Goal: Task Accomplishment & Management: Manage account settings

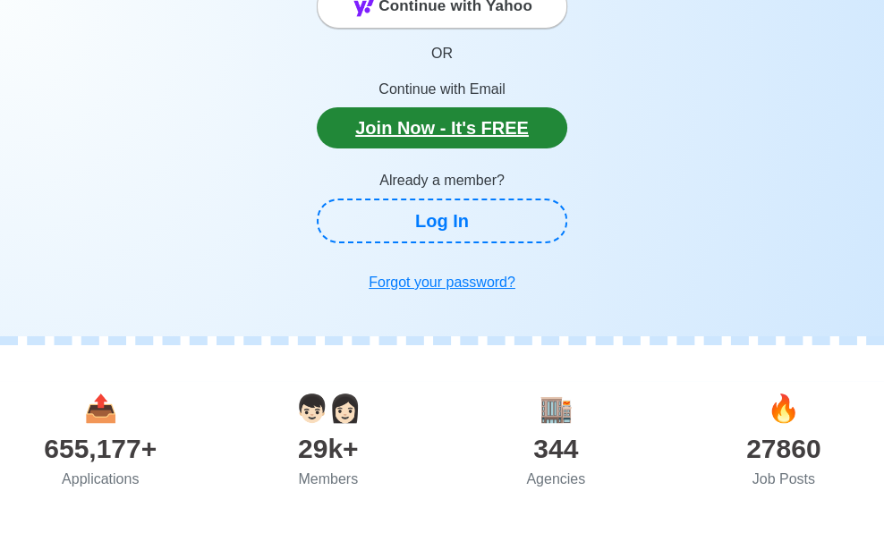
scroll to position [268, 0]
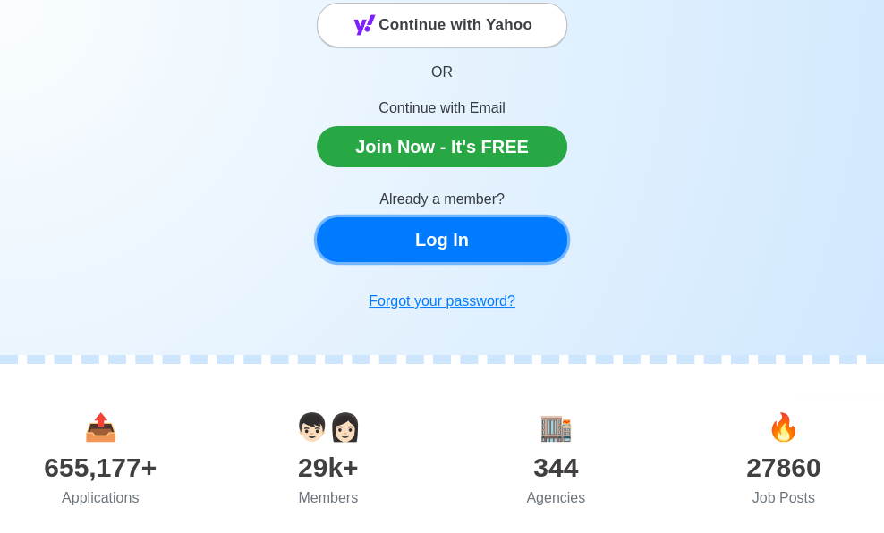
click at [460, 234] on link "Log In" at bounding box center [442, 239] width 250 height 45
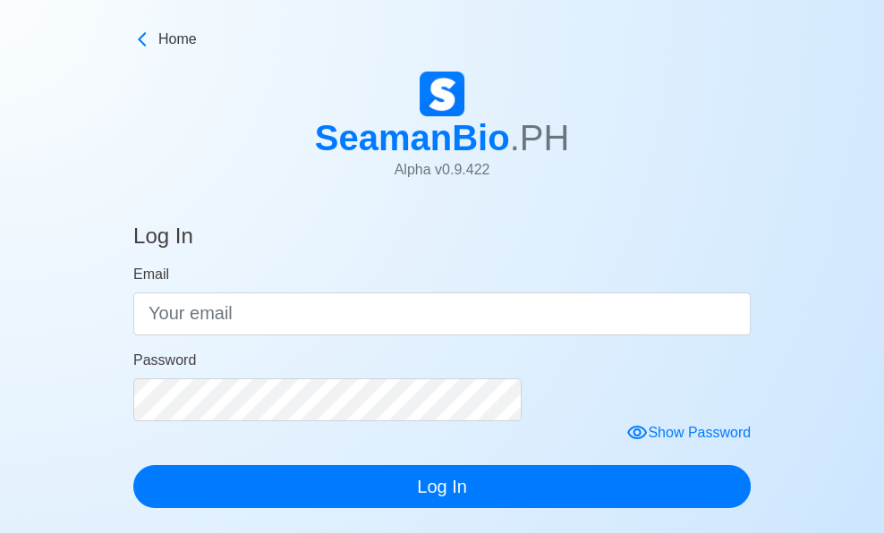
click at [397, 339] on form "Email Password Show Password Log In" at bounding box center [441, 386] width 617 height 245
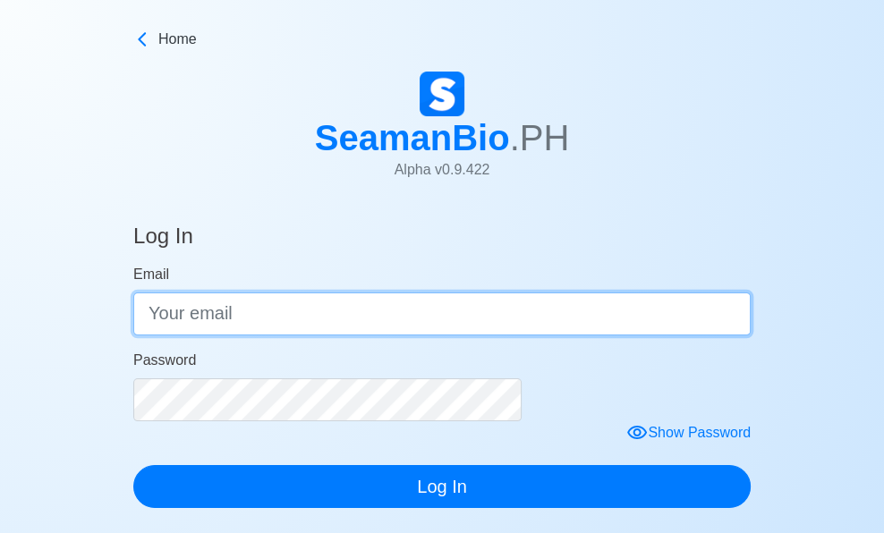
click at [419, 319] on input "Email" at bounding box center [441, 313] width 617 height 43
type input "Osmph.recruitment"
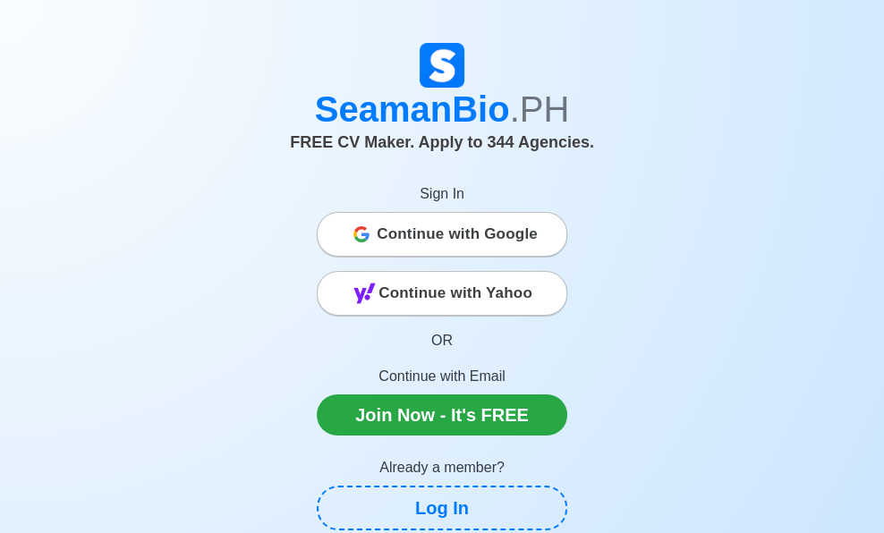
click at [452, 232] on span "Continue with Google" at bounding box center [457, 234] width 161 height 36
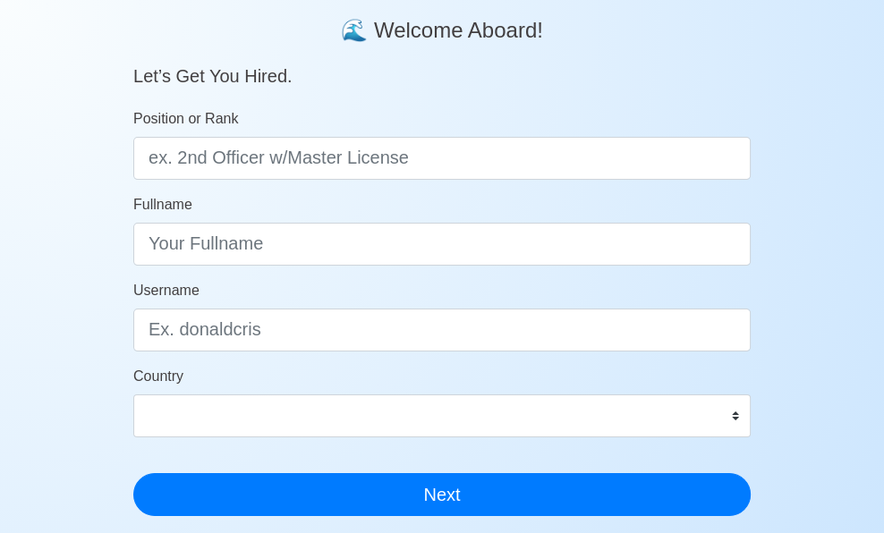
scroll to position [179, 0]
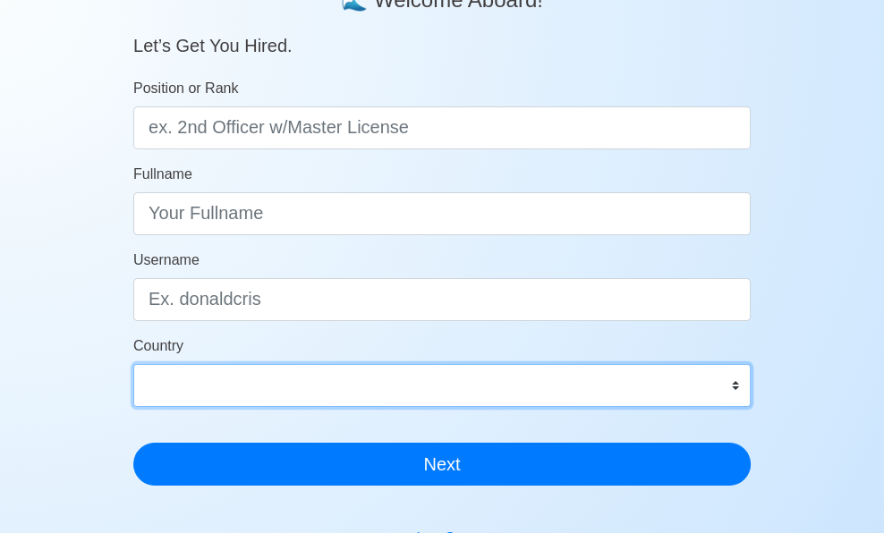
click at [416, 364] on select "Afghanistan Åland Islands Albania Algeria American Samoa Andorra Angola Anguill…" at bounding box center [441, 385] width 617 height 43
select select "PH"
click at [247, 364] on select "Afghanistan Åland Islands Albania Algeria American Samoa Andorra Angola Anguill…" at bounding box center [441, 385] width 617 height 43
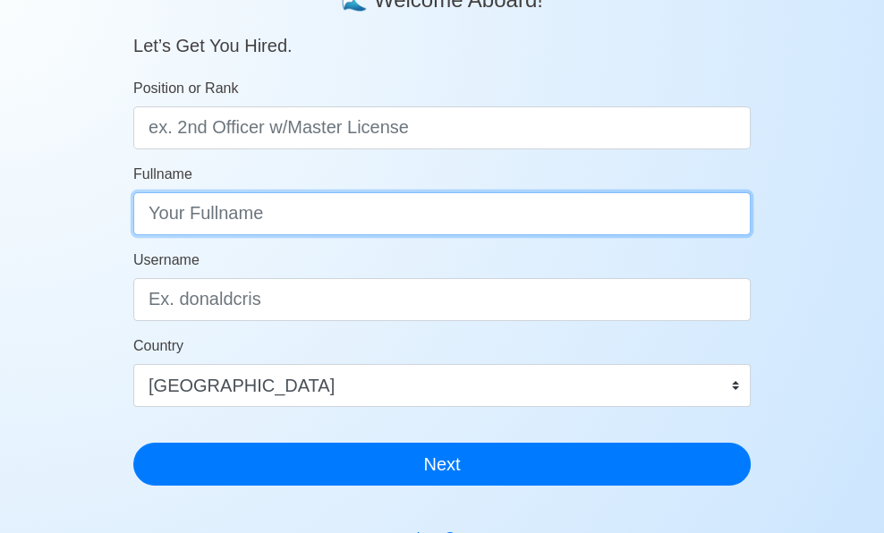
click at [390, 204] on input "Fullname" at bounding box center [441, 213] width 617 height 43
type input "OSM SHIPPING PHILS INC."
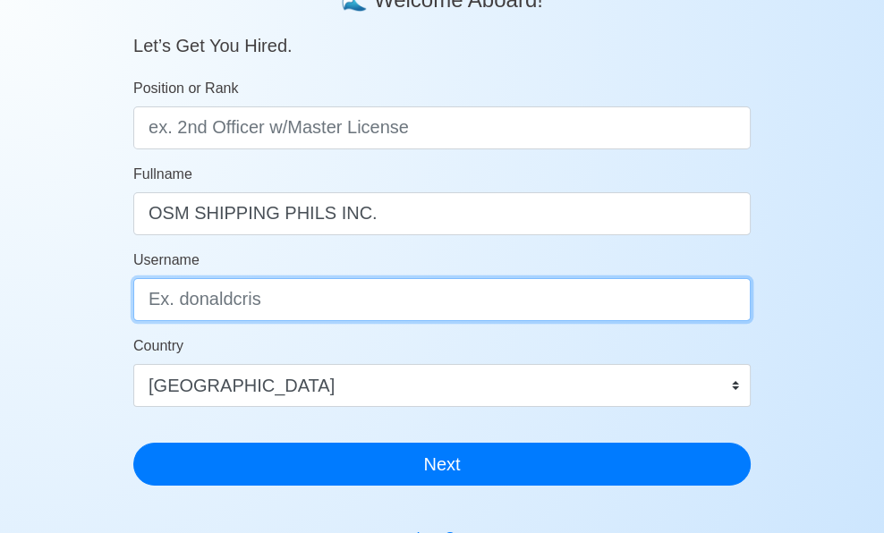
click at [378, 294] on input "Username" at bounding box center [441, 299] width 617 height 43
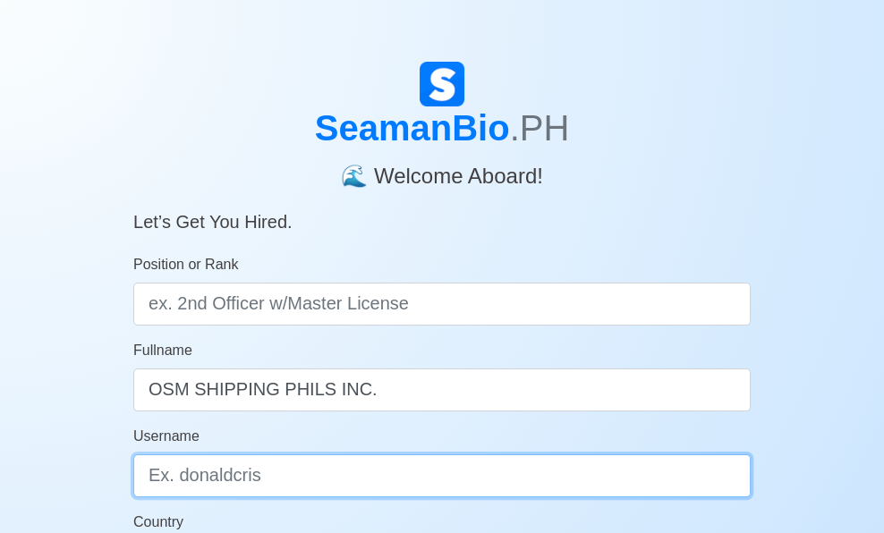
scroll to position [0, 0]
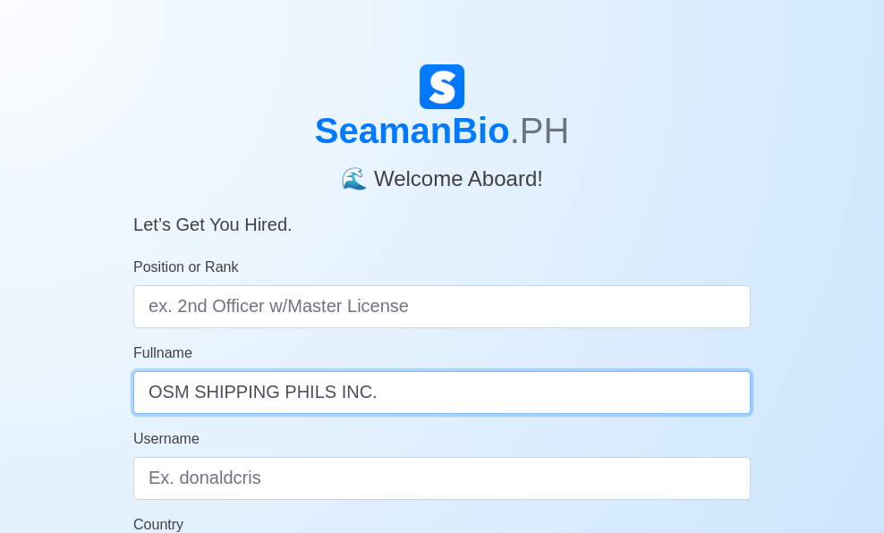
drag, startPoint x: 256, startPoint y: 399, endPoint x: 536, endPoint y: 404, distance: 280.0
click at [536, 404] on input "OSM SHIPPING PHILS INC." at bounding box center [441, 392] width 617 height 43
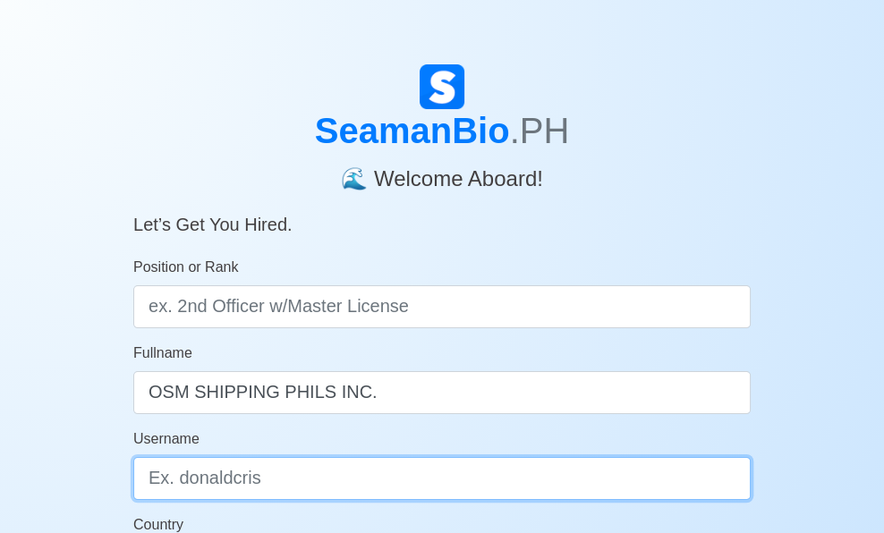
click at [422, 477] on input "Username" at bounding box center [441, 478] width 617 height 43
paste input "OSM SHIPPING PHILS INC."
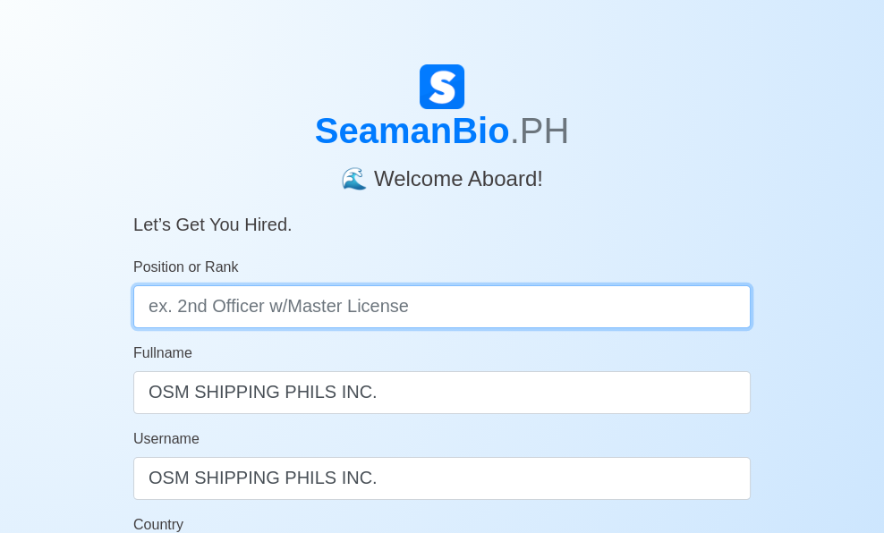
click at [513, 321] on input "Position or Rank" at bounding box center [441, 306] width 617 height 43
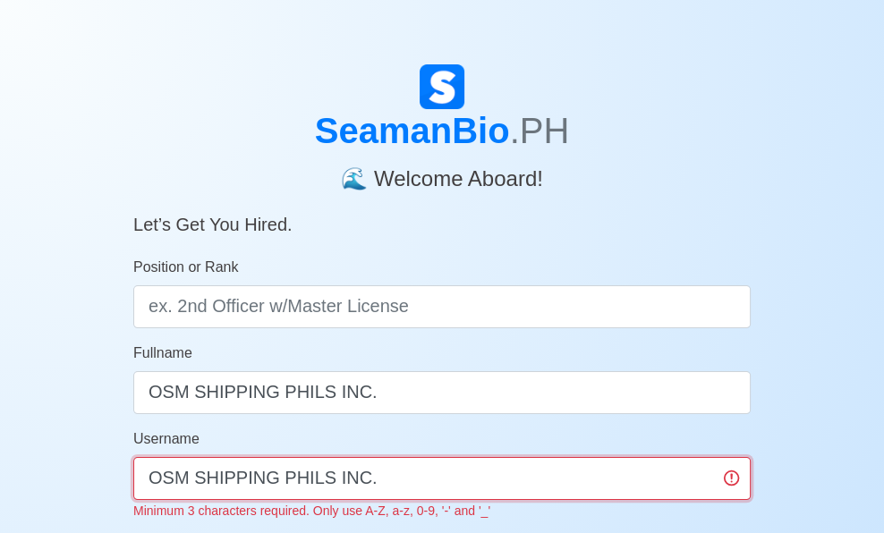
click at [486, 486] on input "OSM SHIPPING PHILS INC." at bounding box center [441, 478] width 617 height 43
type input "OSM SHIPPING PHILS INC"
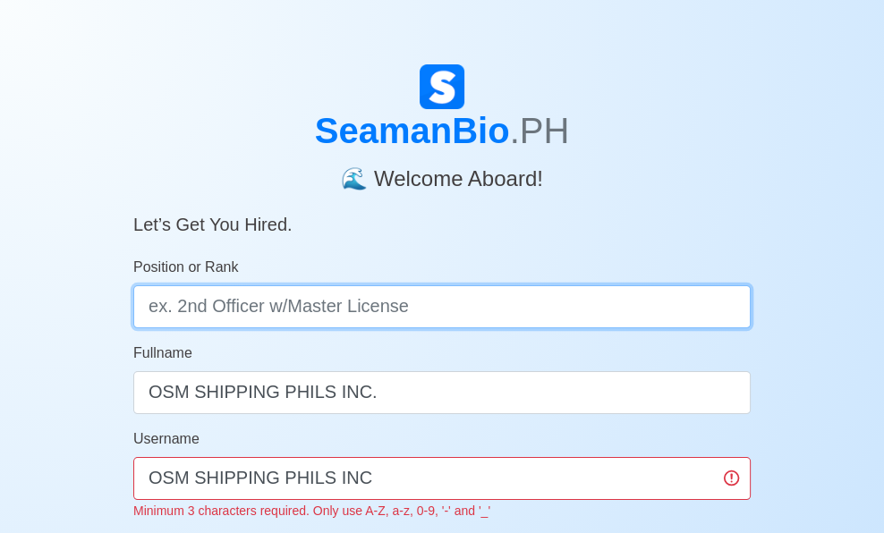
click at [535, 301] on input "Position or Rank" at bounding box center [441, 306] width 617 height 43
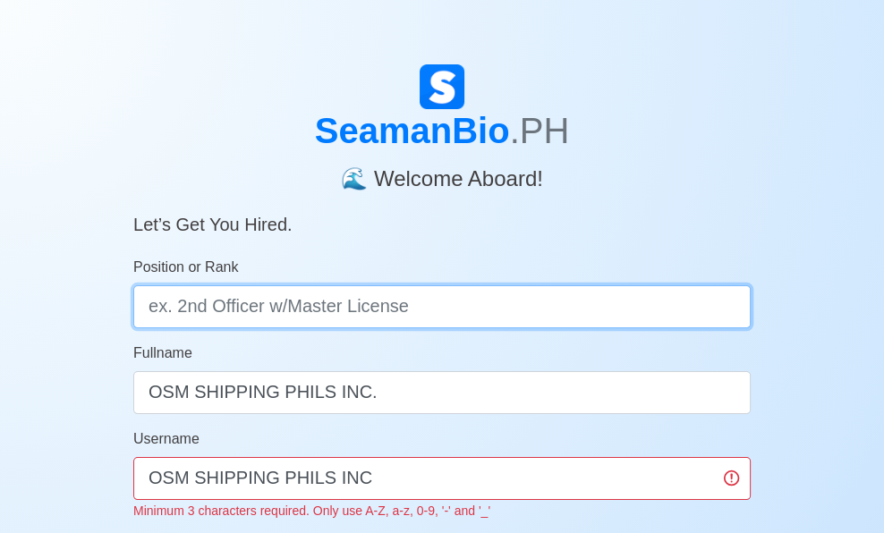
click at [535, 301] on input "Position or Rank" at bounding box center [441, 306] width 617 height 43
type input "shipping company"
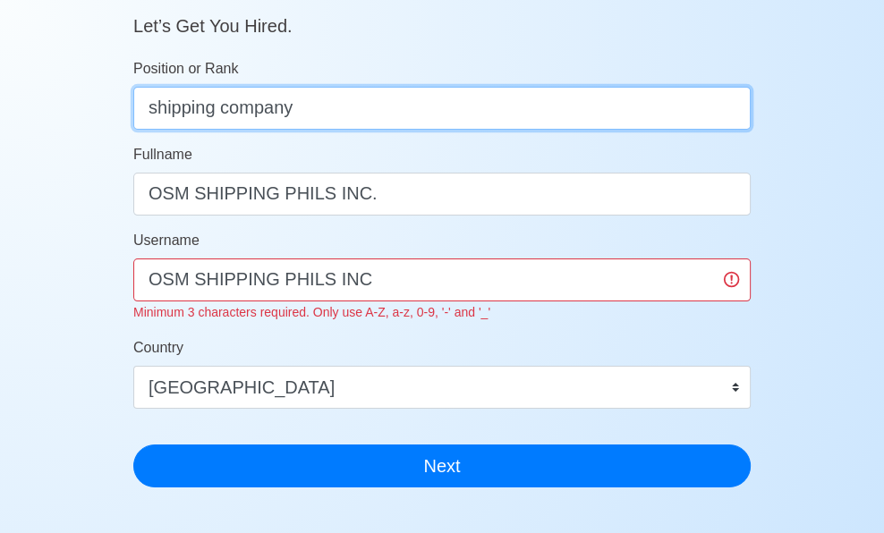
scroll to position [358, 0]
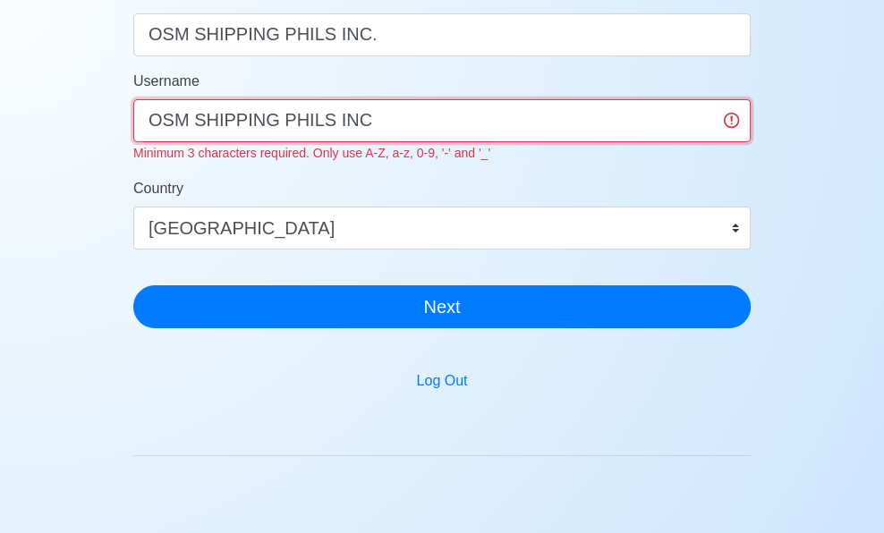
click at [487, 125] on input "OSM SHIPPING PHILS INC" at bounding box center [441, 120] width 617 height 43
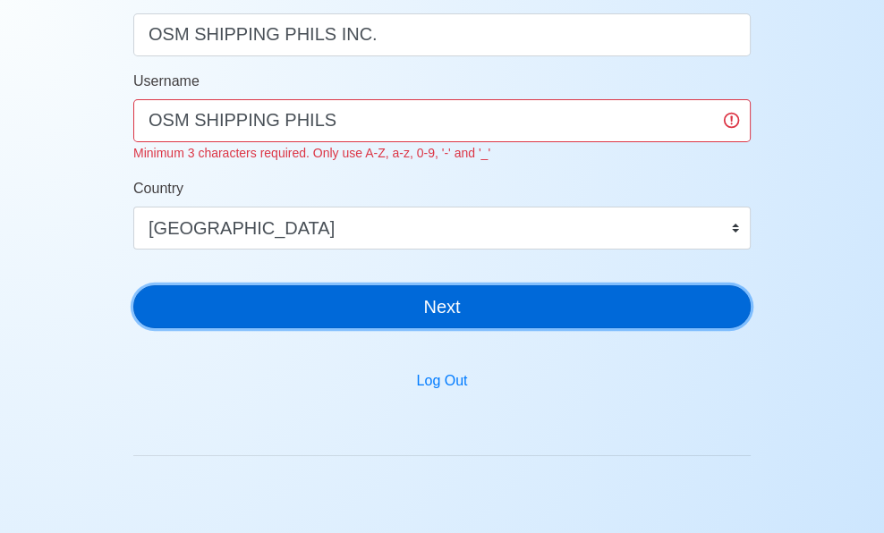
click at [450, 311] on button "Next" at bounding box center [441, 306] width 617 height 43
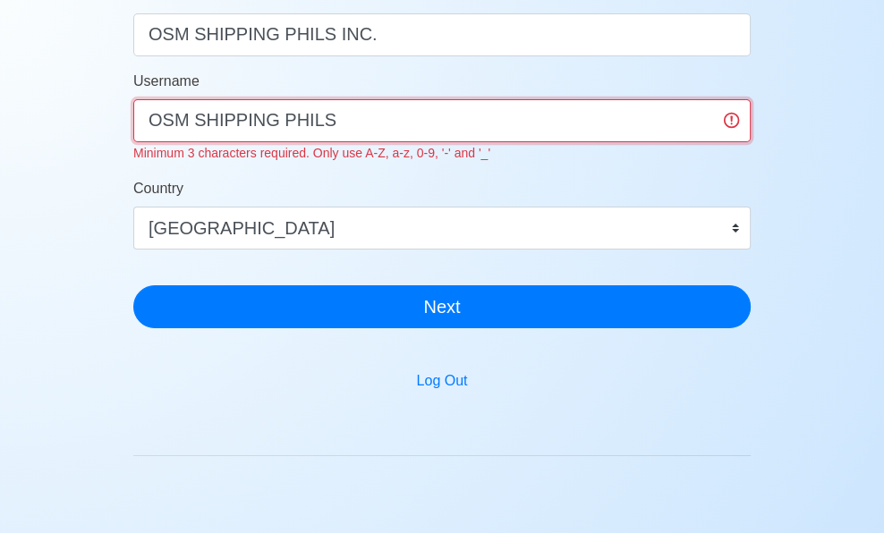
click at [453, 124] on input "OSM SHIPPING PHILS" at bounding box center [441, 120] width 617 height 43
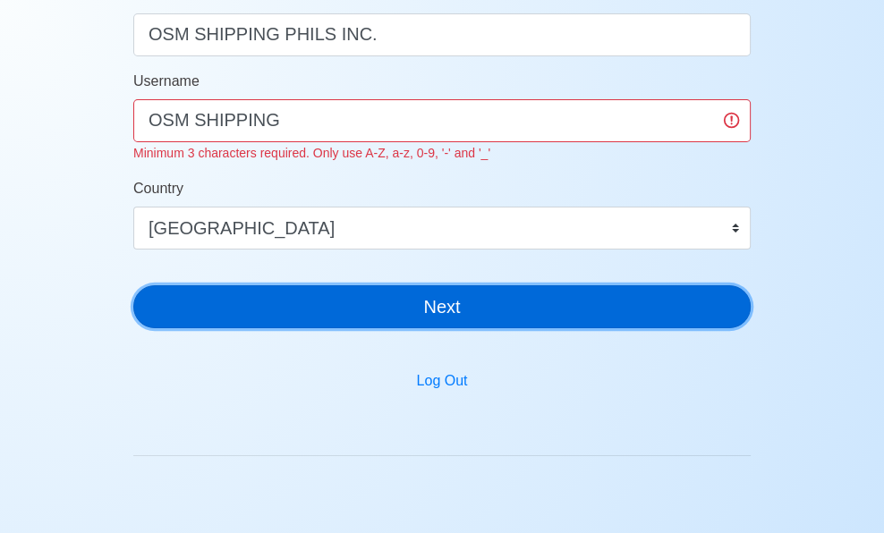
click at [432, 309] on button "Next" at bounding box center [441, 306] width 617 height 43
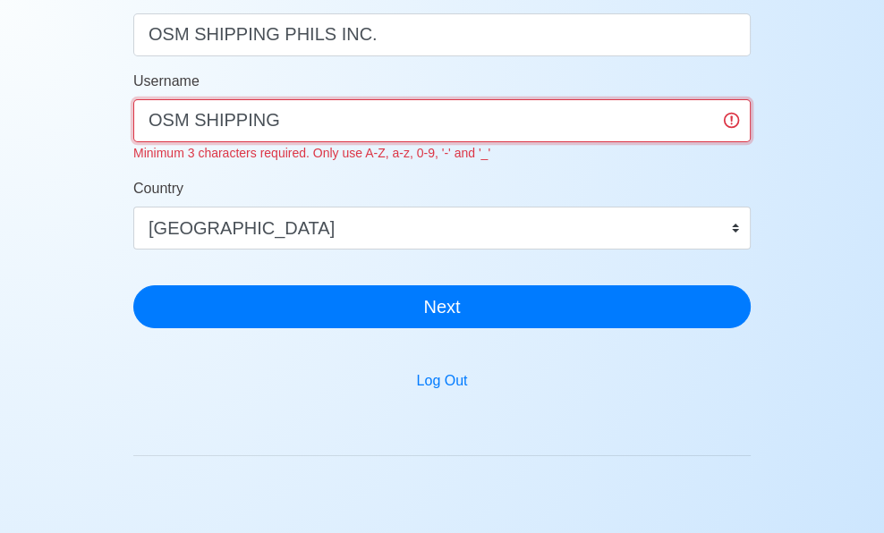
click at [415, 120] on input "OSM SHIPPING" at bounding box center [441, 120] width 617 height 43
type input "OSM SHIPPING PHILS INC.1"
click at [133, 285] on button "Next" at bounding box center [441, 306] width 617 height 43
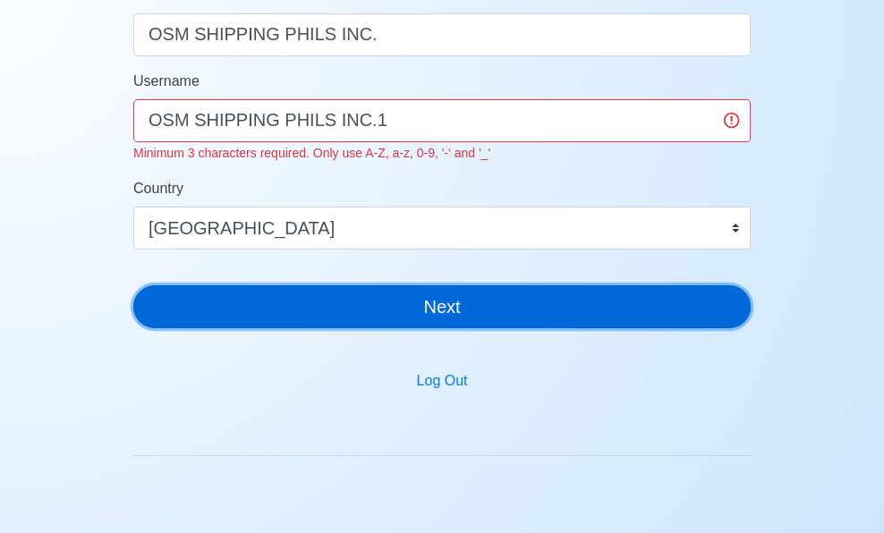
click at [512, 290] on button "Next" at bounding box center [441, 306] width 617 height 43
click at [512, 291] on button "Next" at bounding box center [441, 306] width 617 height 43
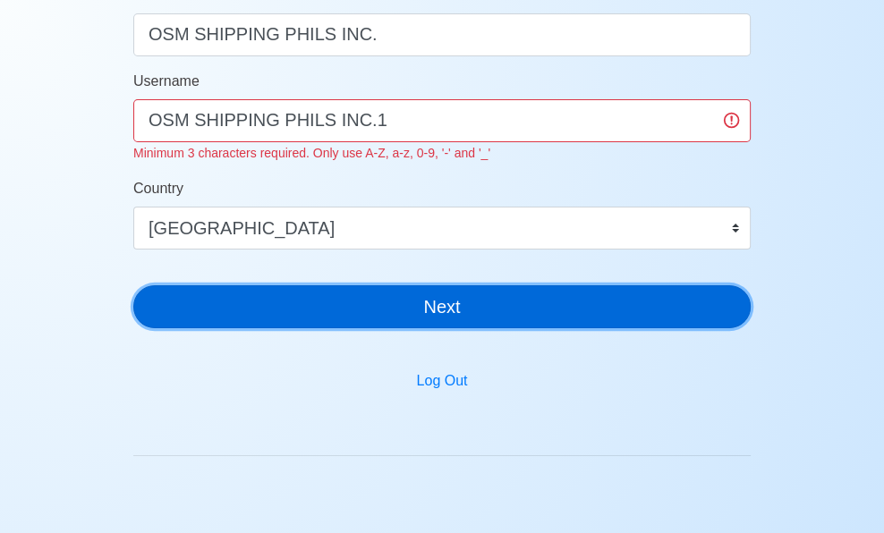
click at [512, 291] on button "Next" at bounding box center [441, 306] width 617 height 43
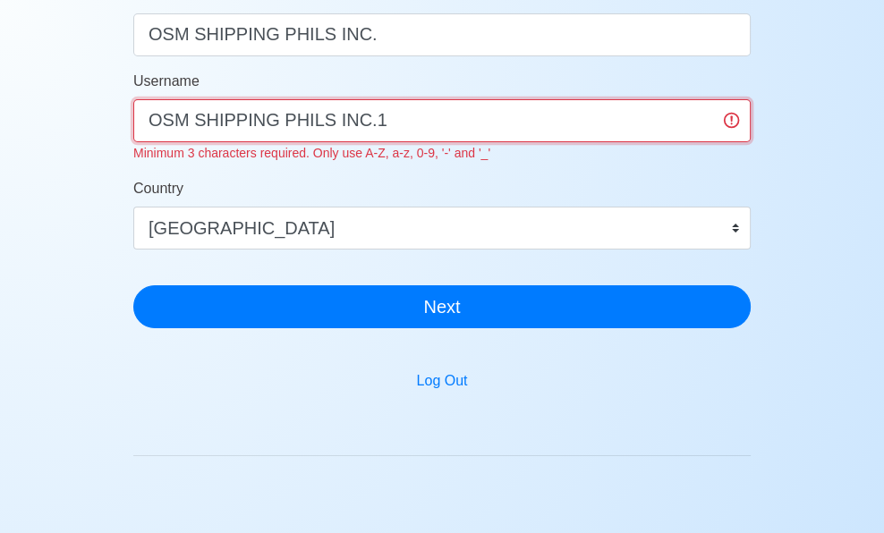
click at [507, 119] on input "OSM SHIPPING PHILS INC.1" at bounding box center [441, 120] width 617 height 43
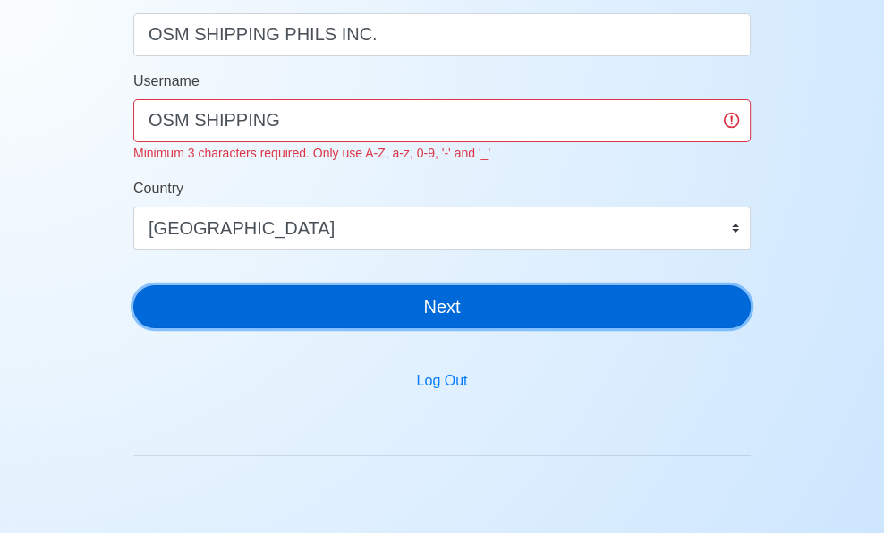
click at [445, 306] on button "Next" at bounding box center [441, 306] width 617 height 43
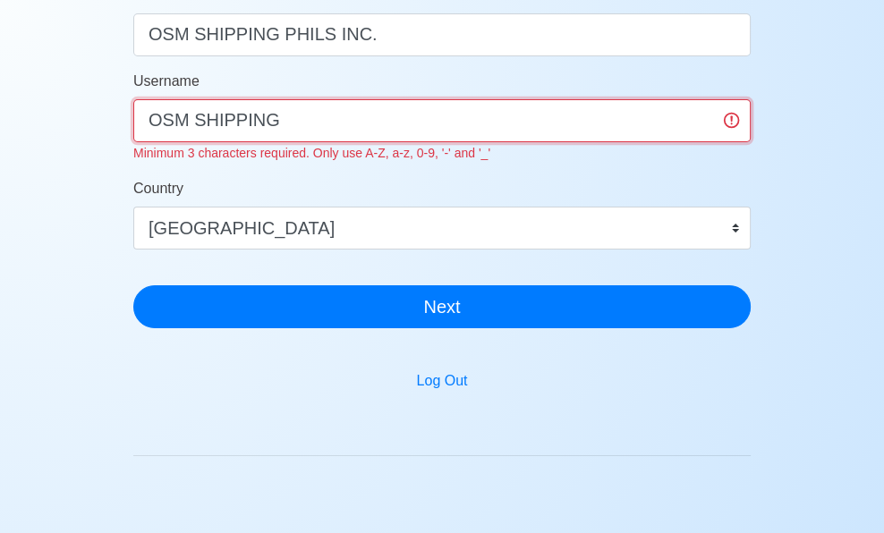
click at [414, 112] on input "OSM SHIPPING" at bounding box center [441, 120] width 617 height 43
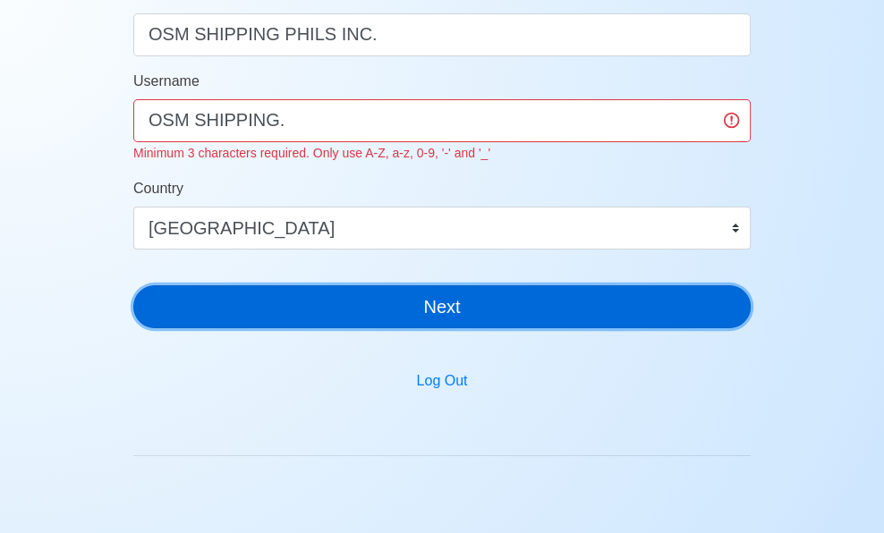
click at [433, 321] on button "Next" at bounding box center [441, 306] width 617 height 43
click at [433, 318] on button "Next" at bounding box center [441, 306] width 617 height 43
click at [434, 318] on button "Next" at bounding box center [441, 306] width 617 height 43
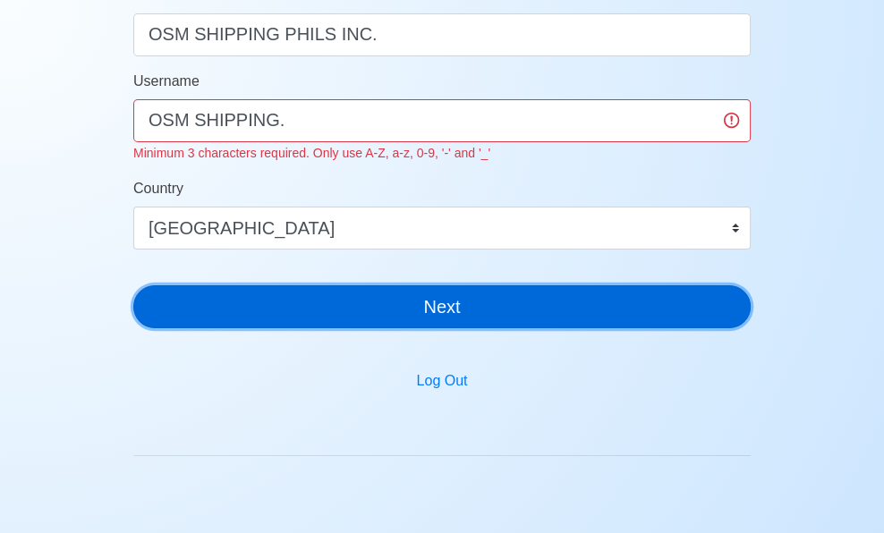
click at [434, 318] on button "Next" at bounding box center [441, 306] width 617 height 43
click at [433, 317] on button "Next" at bounding box center [441, 306] width 617 height 43
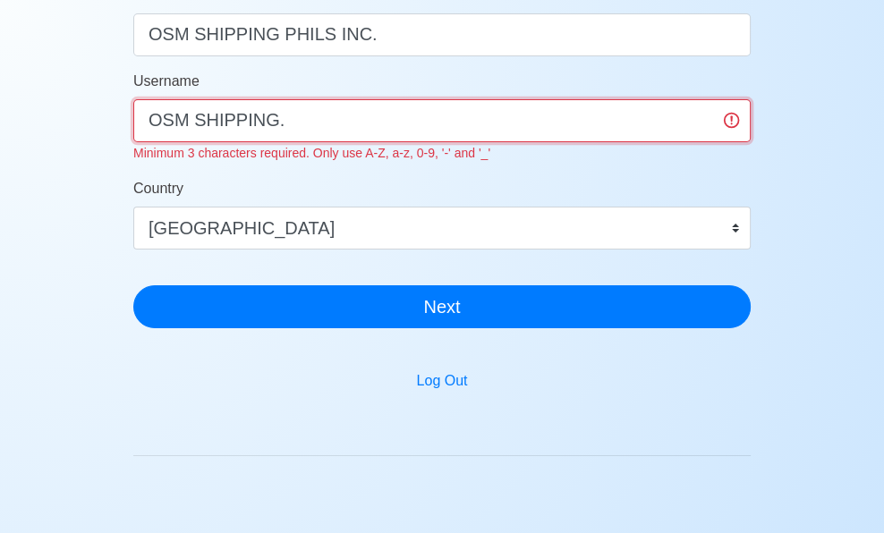
click at [387, 127] on input "OSM SHIPPING." at bounding box center [441, 120] width 617 height 43
click at [382, 125] on input "OSM SHIPPING." at bounding box center [441, 120] width 617 height 43
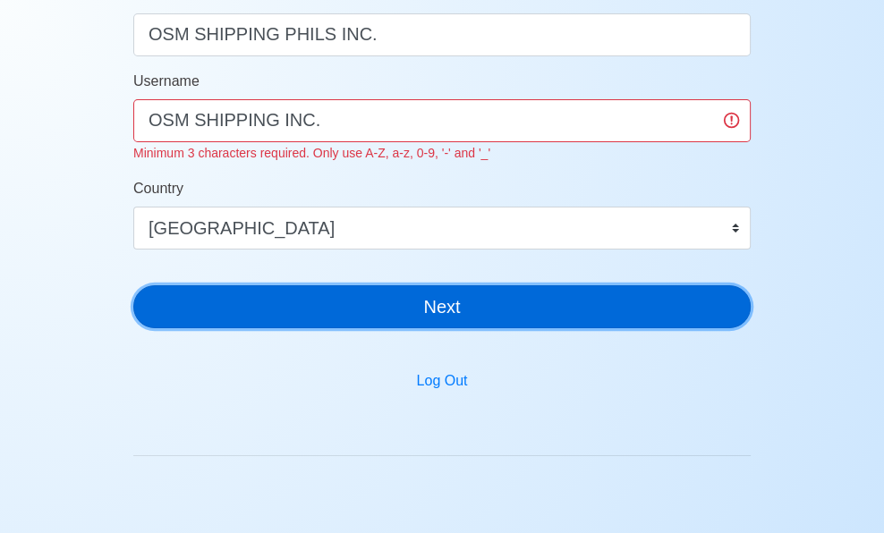
click at [473, 317] on button "Next" at bounding box center [441, 306] width 617 height 43
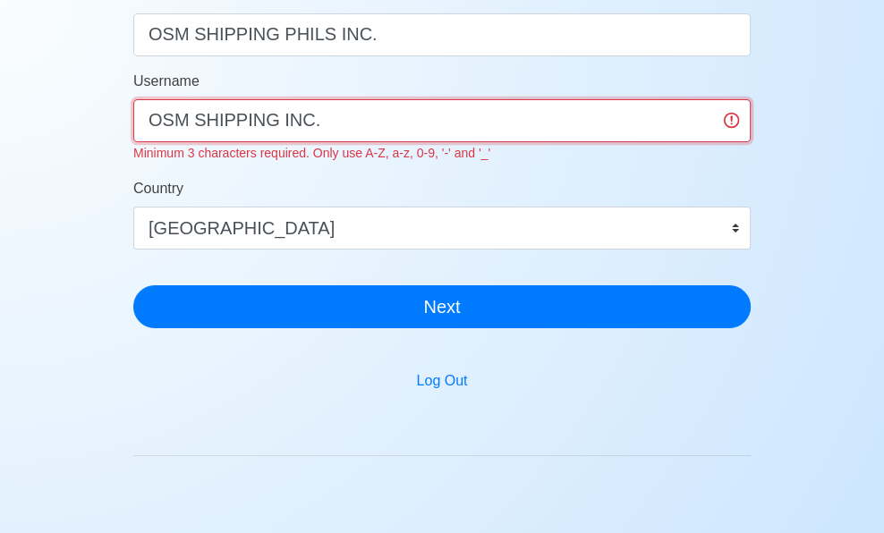
click at [419, 117] on input "OSM SHIPPING INC." at bounding box center [441, 120] width 617 height 43
type input "."
click at [363, 136] on input "." at bounding box center [441, 120] width 617 height 43
click at [133, 285] on button "Next" at bounding box center [441, 306] width 617 height 43
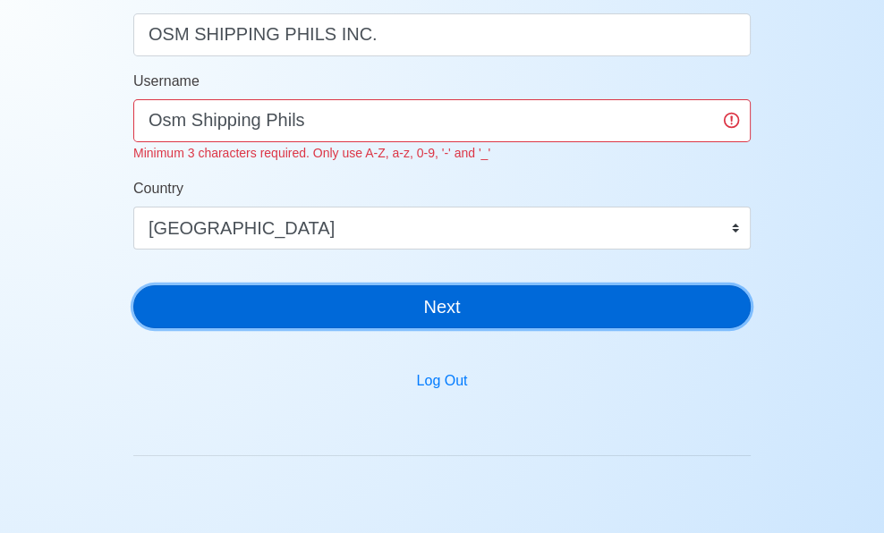
click at [409, 301] on button "Next" at bounding box center [441, 306] width 617 height 43
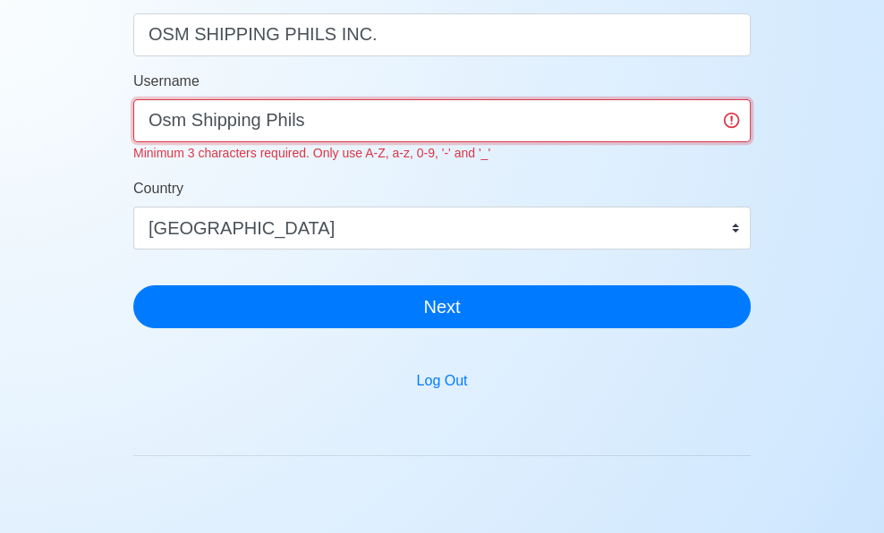
click at [436, 124] on input "Osm Shipping Phils" at bounding box center [441, 120] width 617 height 43
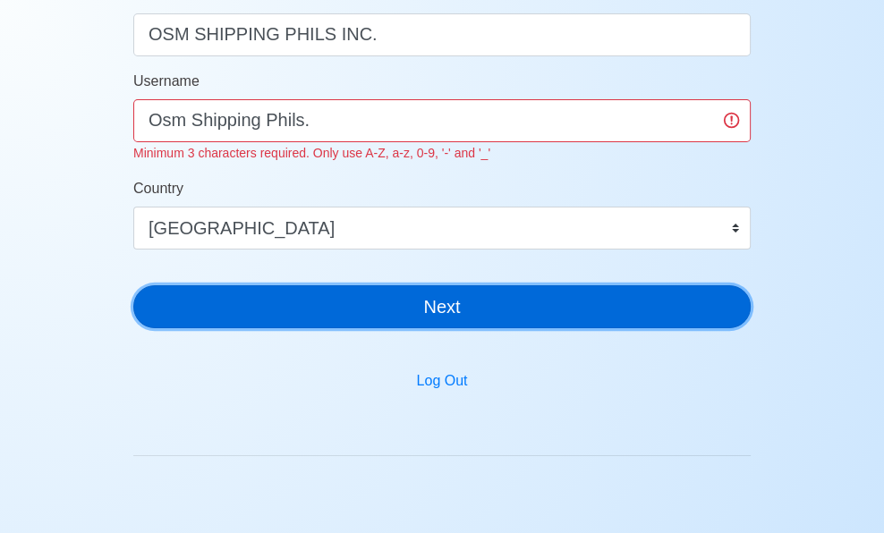
click at [411, 305] on button "Next" at bounding box center [441, 306] width 617 height 43
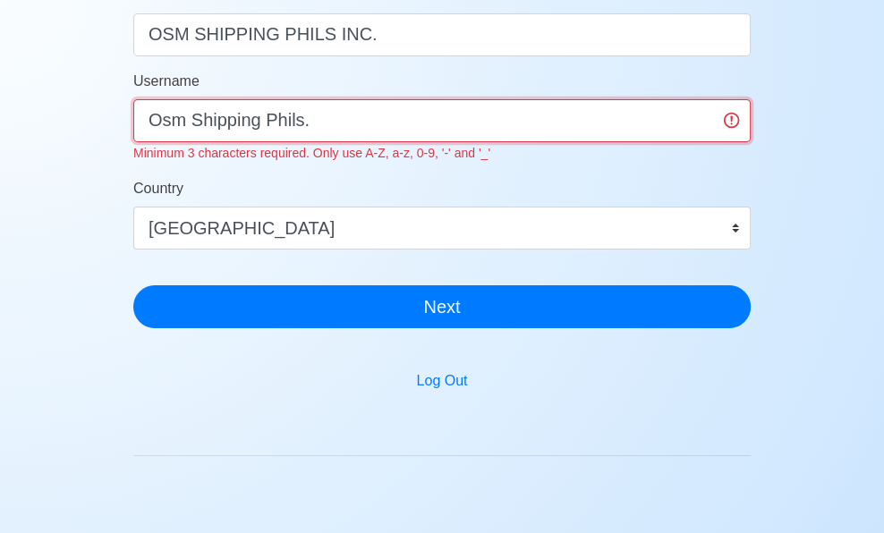
click at [414, 116] on input "Osm Shipping Phils." at bounding box center [441, 120] width 617 height 43
click at [614, 118] on input "Osm Shipping Phils." at bounding box center [441, 120] width 617 height 43
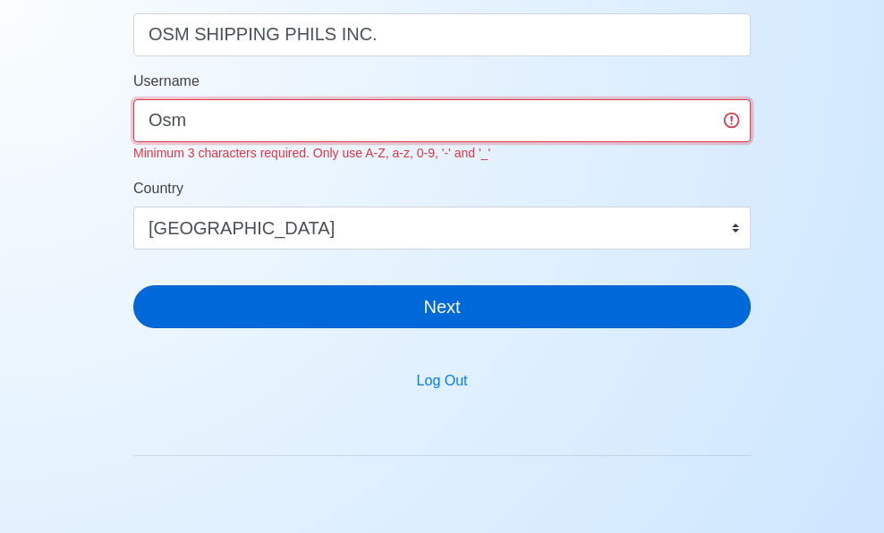
type input "Osm"
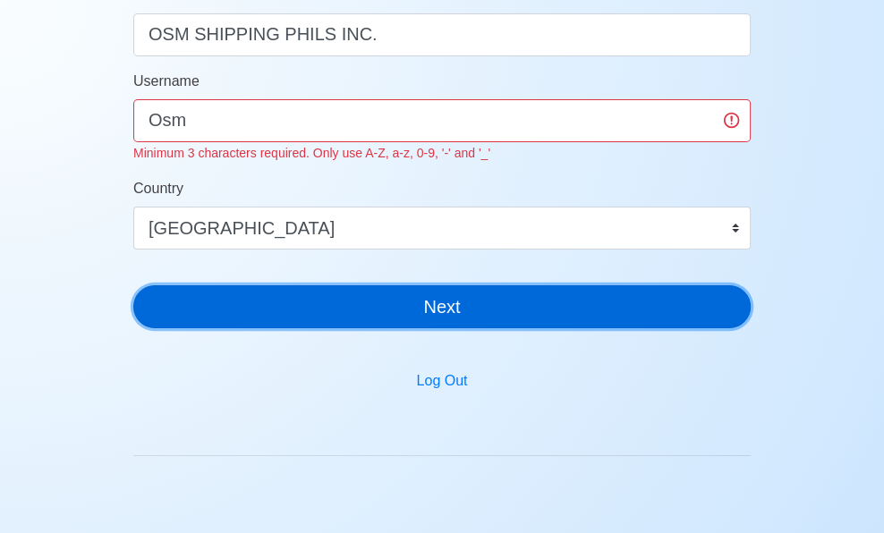
click at [357, 304] on button "Next" at bounding box center [441, 306] width 617 height 43
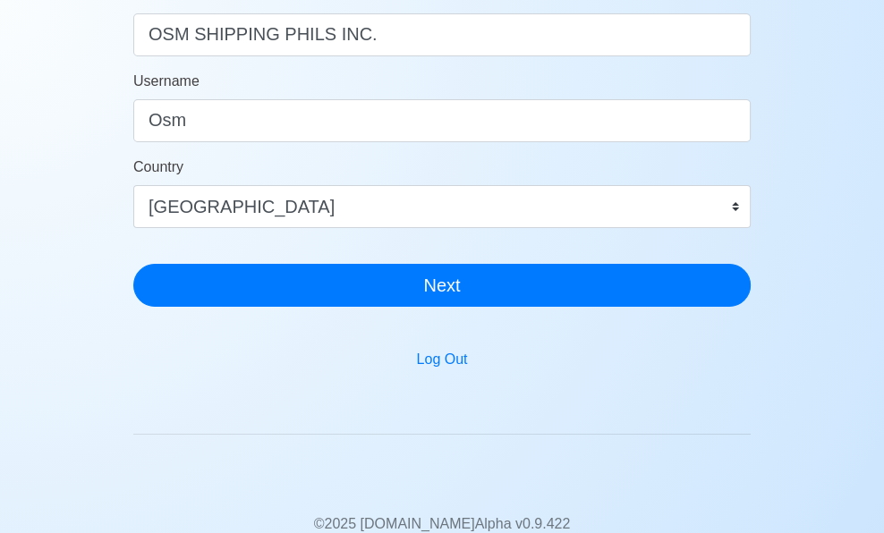
scroll to position [21, 0]
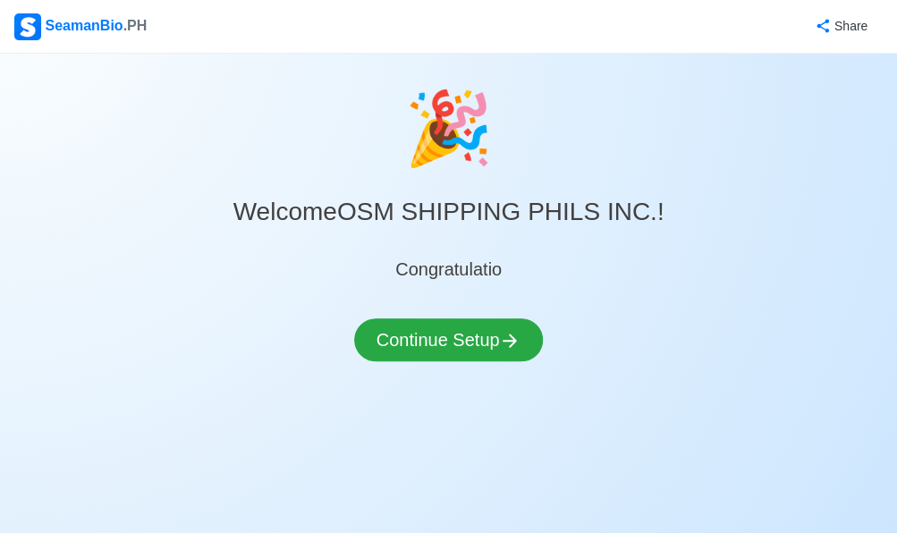
click at [402, 287] on div "Congratulatio" at bounding box center [448, 276] width 121 height 41
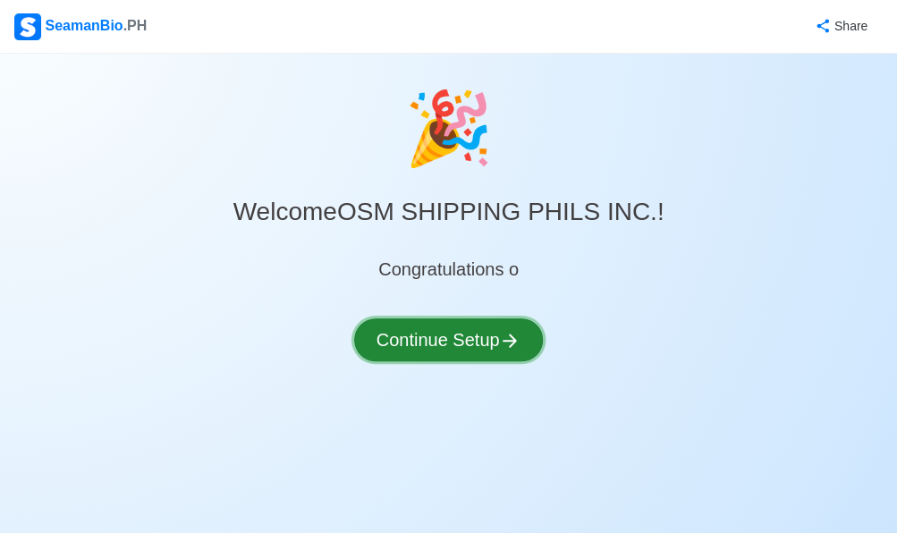
click at [404, 319] on button "Continue Setup" at bounding box center [449, 339] width 190 height 43
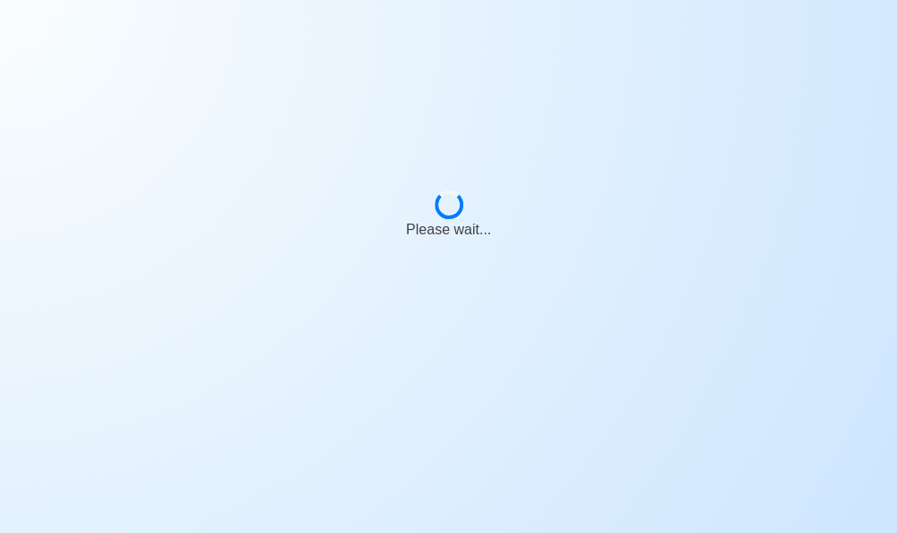
select select "Visible for Hiring"
select select "PH"
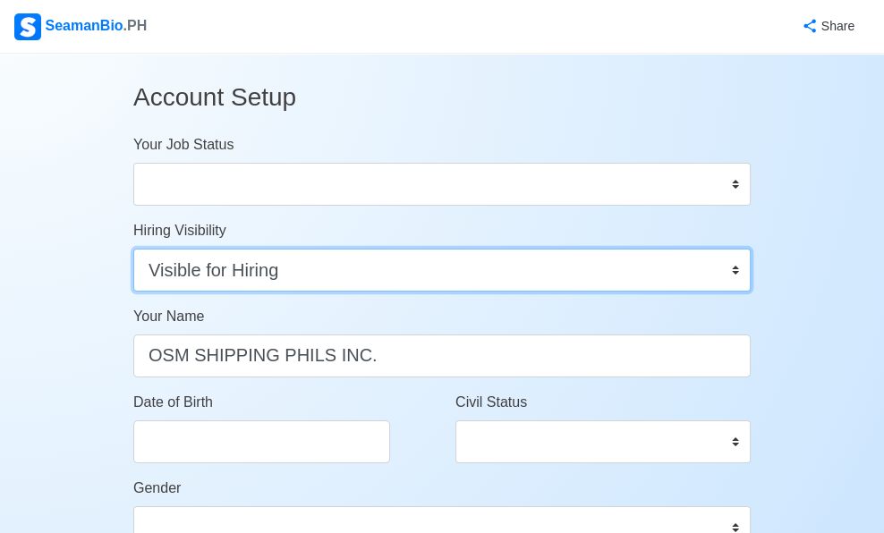
click at [388, 279] on select "Visible for Hiring Not Visible for Hiring" at bounding box center [441, 270] width 617 height 43
click at [247, 249] on select "Visible for Hiring Not Visible for Hiring" at bounding box center [441, 270] width 617 height 43
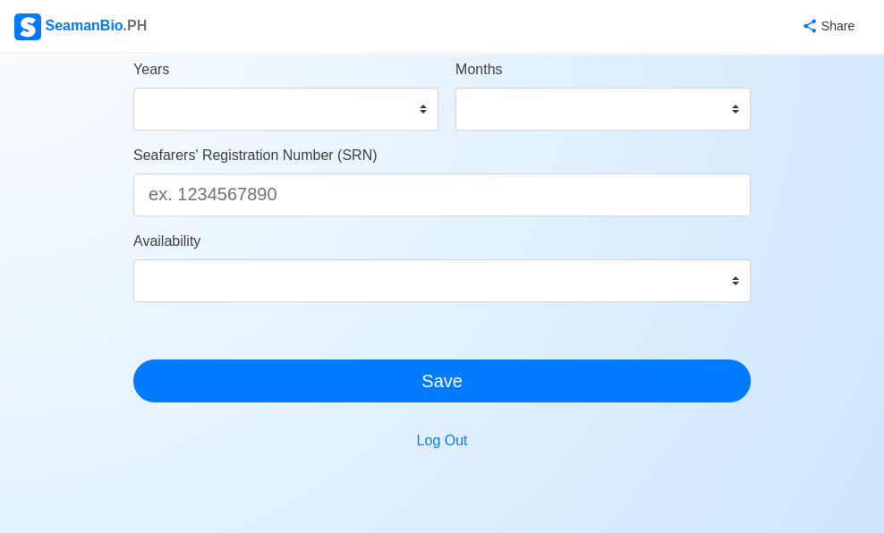
scroll to position [1038, 0]
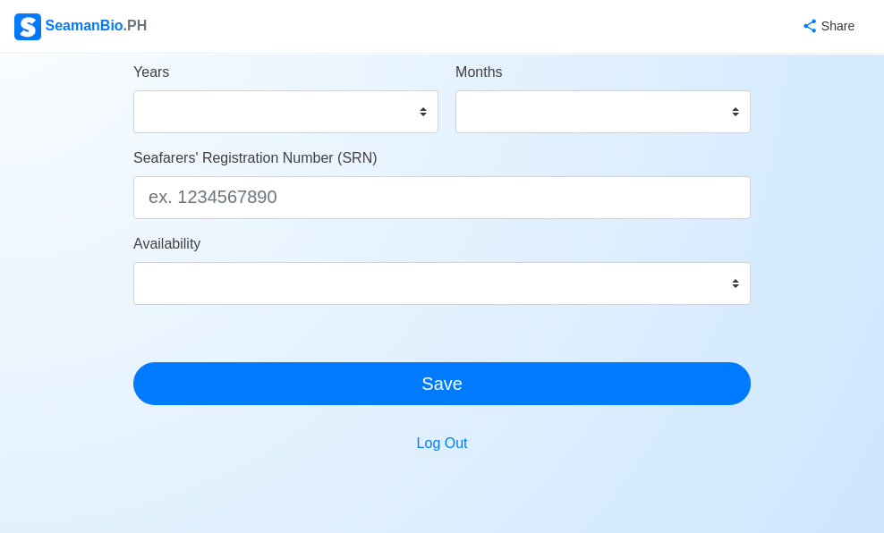
click at [46, 28] on div "SeamanBio .PH" at bounding box center [80, 26] width 132 height 27
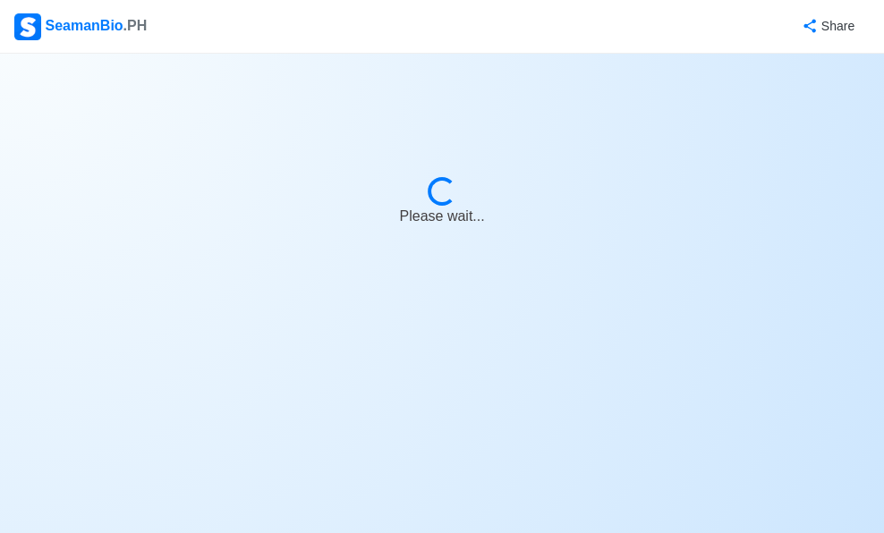
select select "Visible for Hiring"
select select "PH"
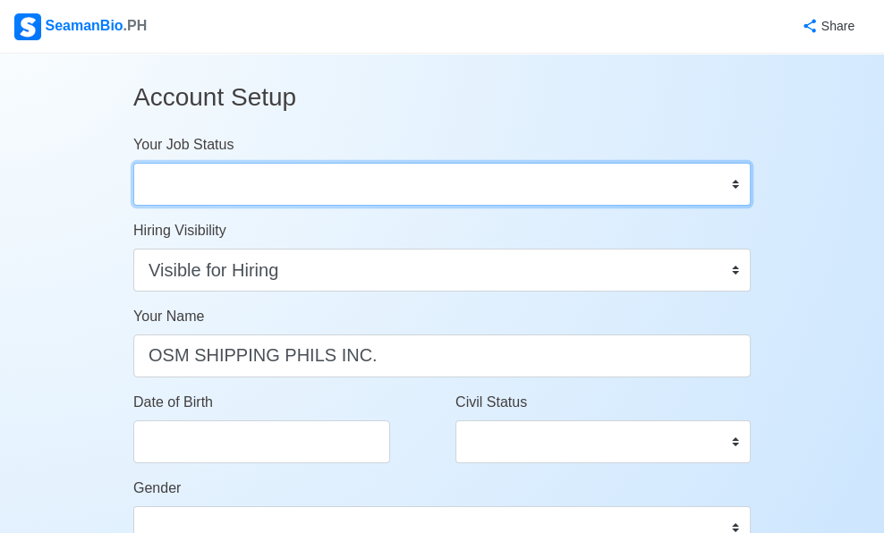
click at [318, 184] on select "Onboard Actively Looking for Job Not Looking for Job" at bounding box center [441, 184] width 617 height 43
select select "Actively Looking for Job"
click at [247, 163] on select "Onboard Actively Looking for Job Not Looking for Job" at bounding box center [441, 184] width 617 height 43
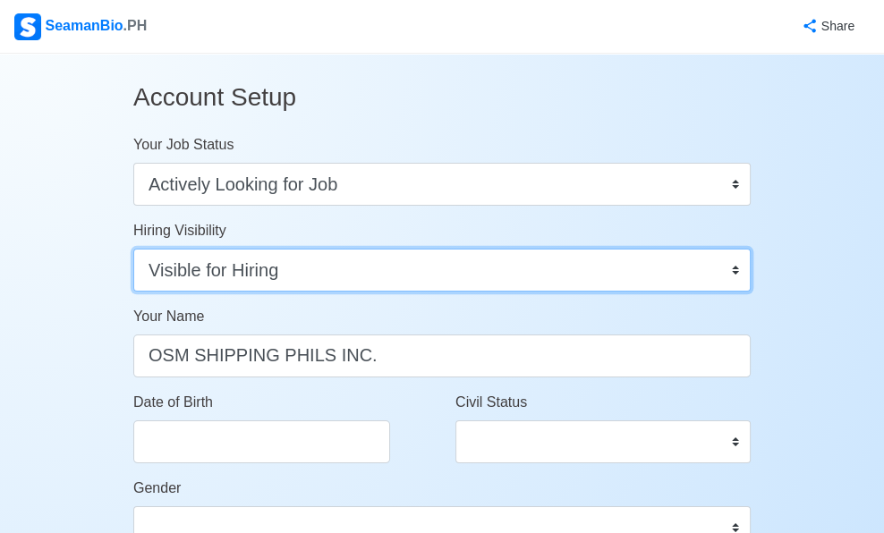
click at [467, 265] on select "Visible for Hiring Not Visible for Hiring" at bounding box center [441, 270] width 617 height 43
click at [247, 249] on select "Visible for Hiring Not Visible for Hiring" at bounding box center [441, 270] width 617 height 43
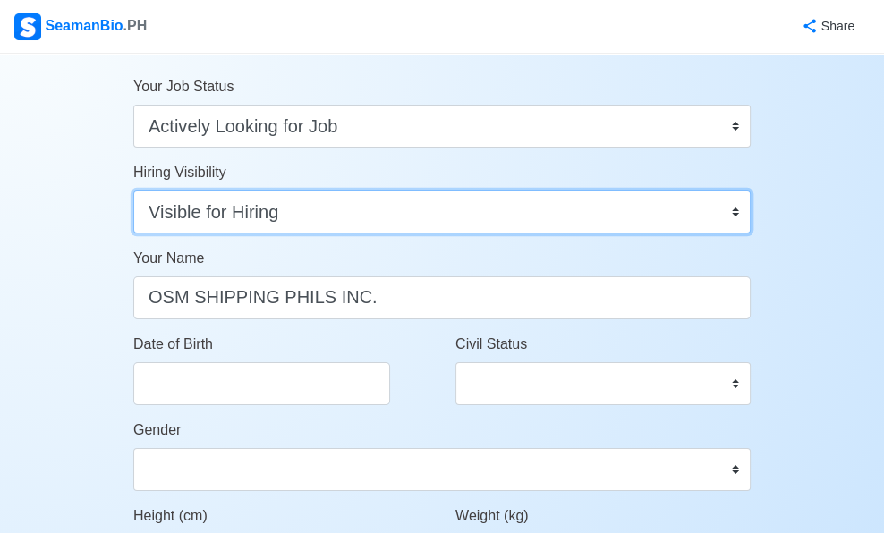
scroll to position [89, 0]
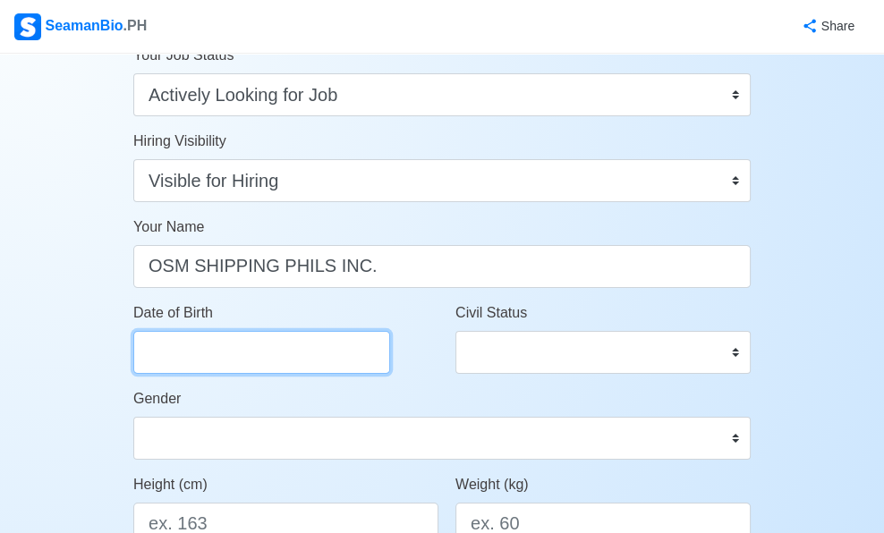
click at [390, 362] on input "Date of Birth" at bounding box center [261, 352] width 257 height 43
select select "****"
select select "*******"
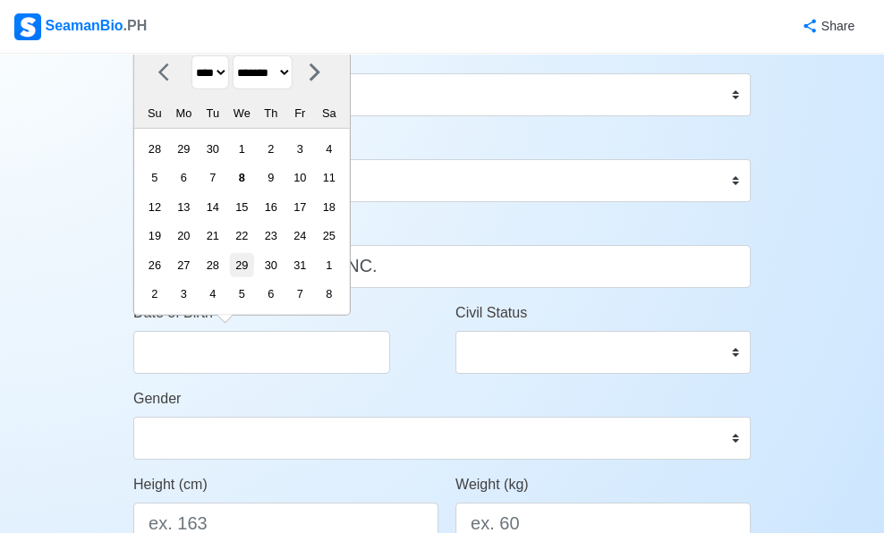
click at [254, 271] on div "29" at bounding box center [242, 265] width 24 height 24
type input "10/29/2025"
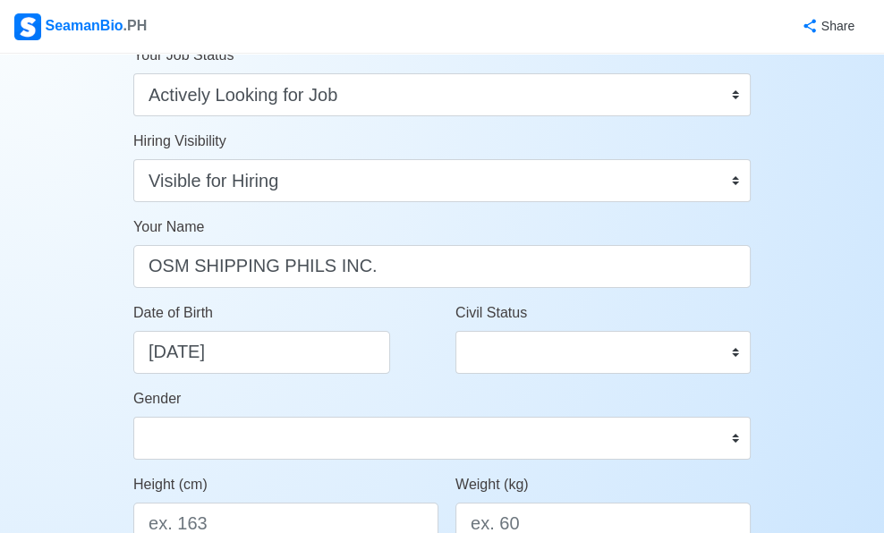
click at [555, 380] on div "Civil Status Single Married Widowed Separated" at bounding box center [603, 345] width 322 height 86
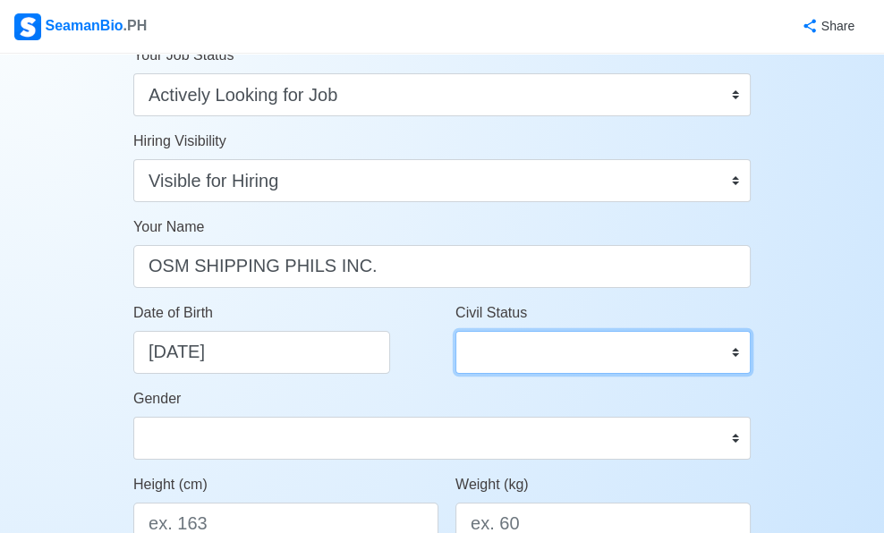
click at [555, 367] on select "Single Married Widowed Separated" at bounding box center [602, 352] width 295 height 43
select select "Single"
click at [455, 331] on select "Single Married Widowed Separated" at bounding box center [602, 352] width 295 height 43
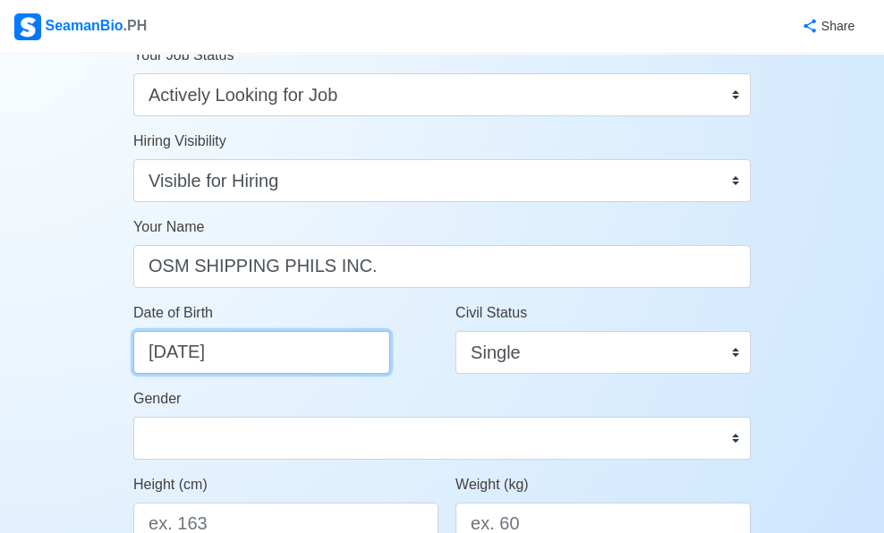
click at [364, 369] on input "10/29/2025" at bounding box center [261, 352] width 257 height 43
select select "****"
select select "*******"
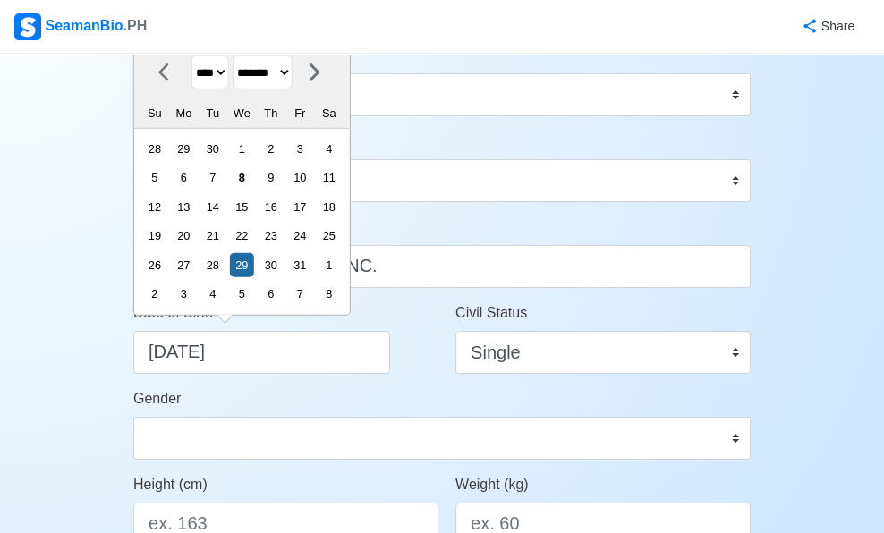
click at [229, 80] on select "**** **** **** **** **** **** **** **** **** **** **** **** **** **** **** ****…" at bounding box center [210, 72] width 38 height 35
select select "****"
click at [229, 55] on select "**** **** **** **** **** **** **** **** **** **** **** **** **** **** **** ****…" at bounding box center [210, 72] width 38 height 35
click at [435, 400] on div "Gender Male Female" at bounding box center [441, 424] width 617 height 72
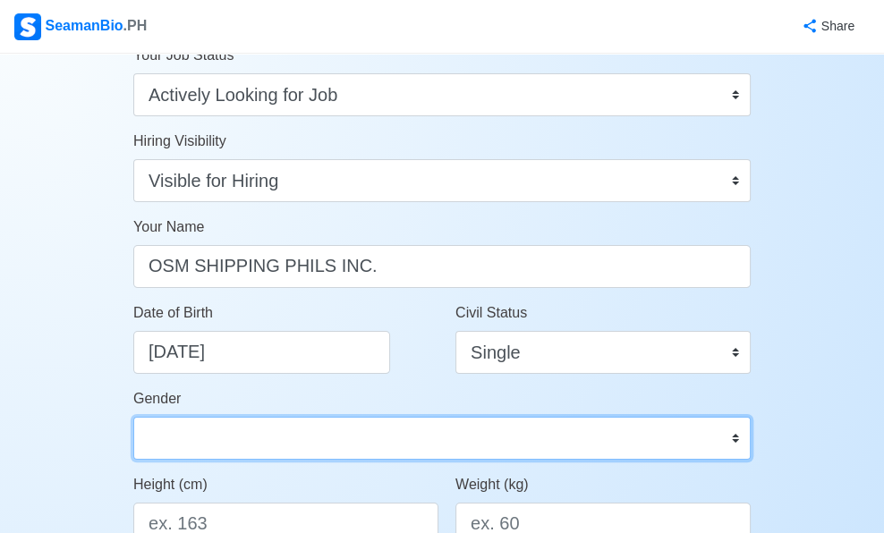
click at [403, 429] on select "Male Female" at bounding box center [441, 438] width 617 height 43
select select "[DEMOGRAPHIC_DATA]"
click at [247, 417] on select "Male Female" at bounding box center [441, 438] width 617 height 43
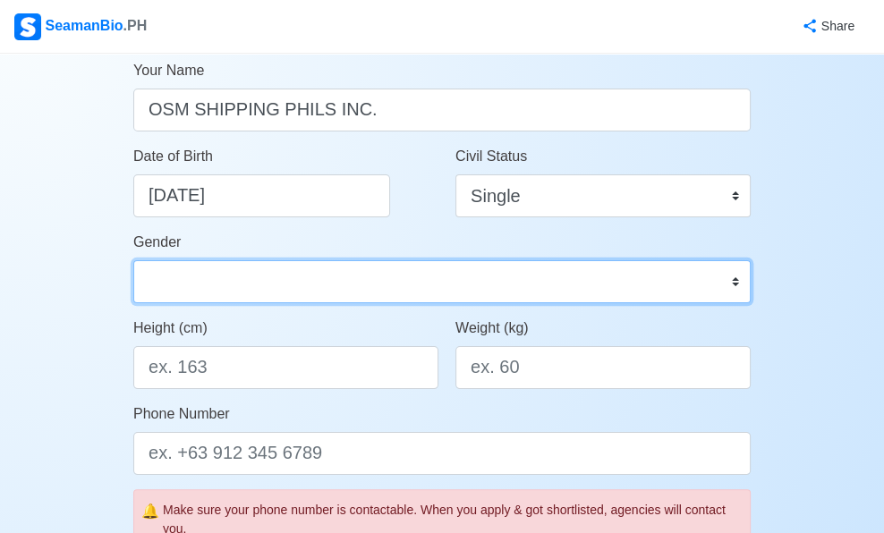
scroll to position [268, 0]
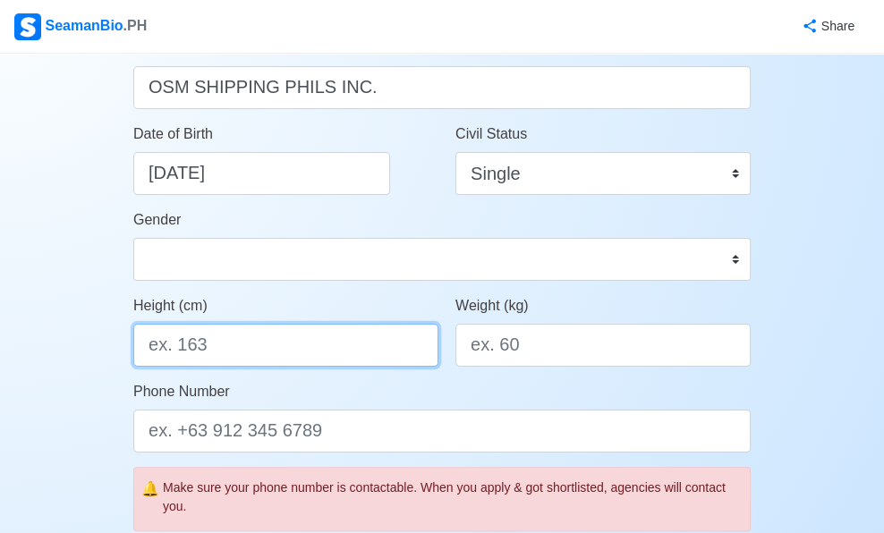
click at [368, 346] on input "Height (cm)" at bounding box center [285, 345] width 305 height 43
type input "165"
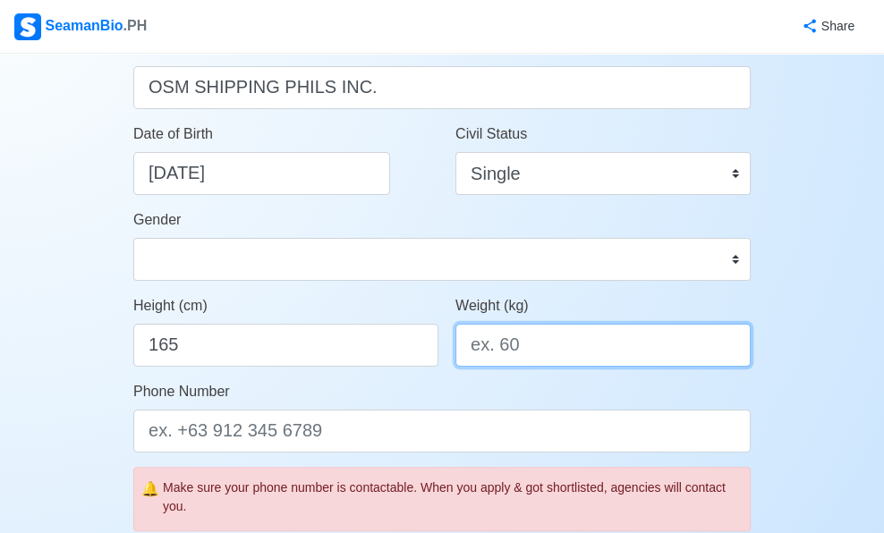
click at [504, 349] on input "Weight (kg)" at bounding box center [602, 345] width 295 height 43
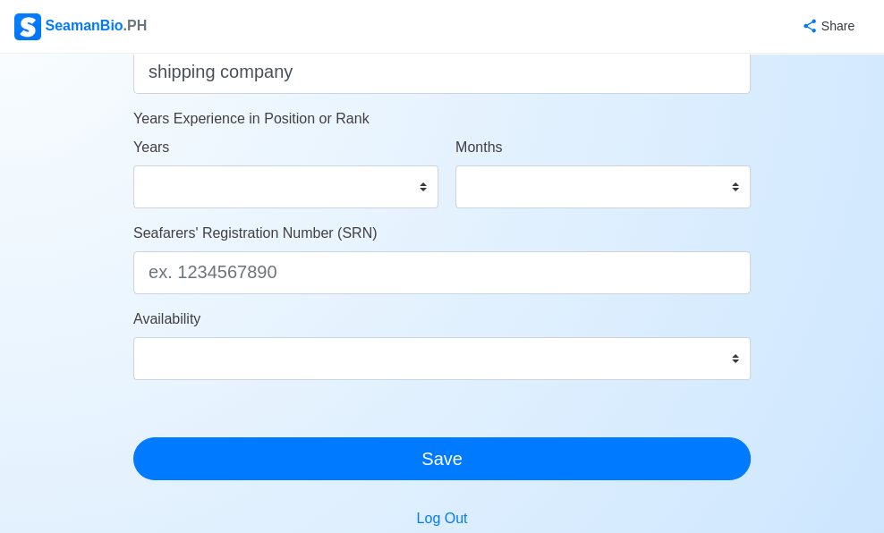
scroll to position [1128, 0]
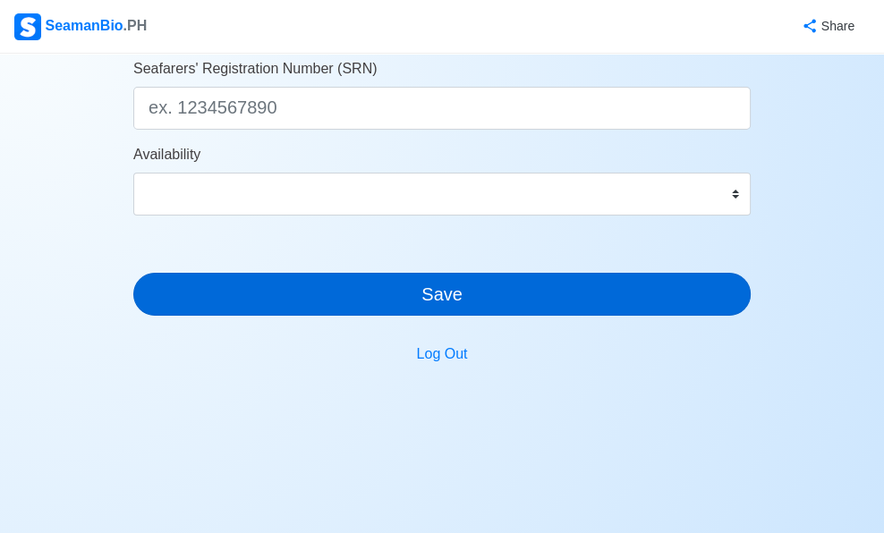
type input "70"
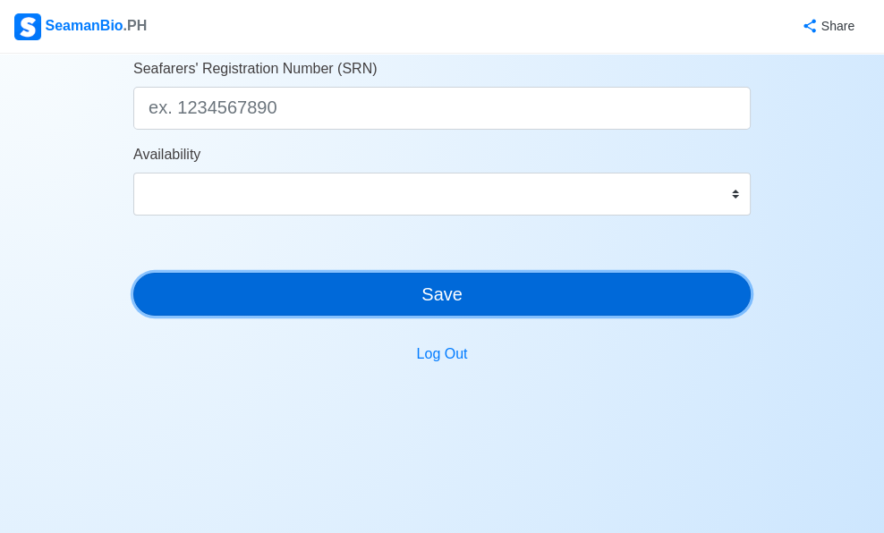
click at [476, 287] on button "Save" at bounding box center [441, 294] width 617 height 43
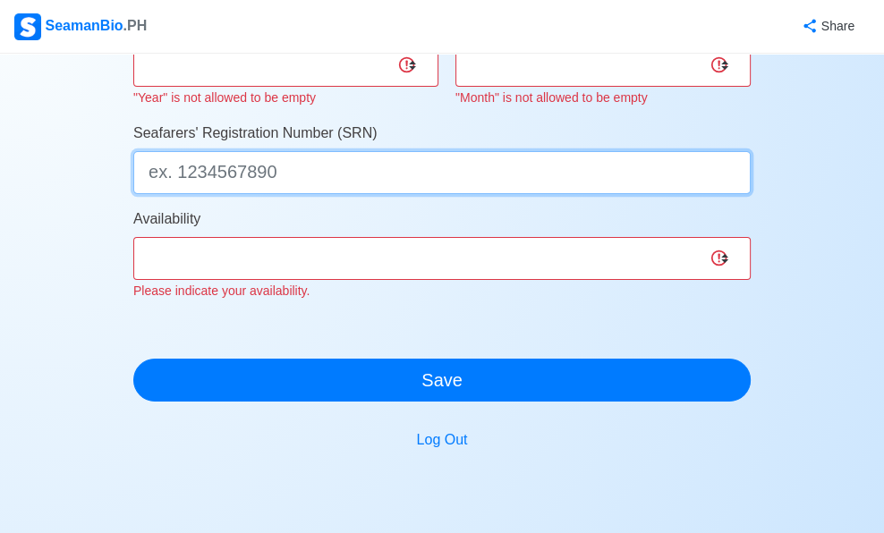
click at [366, 187] on input "Seafarers' Registration Number (SRN)" at bounding box center [441, 172] width 617 height 43
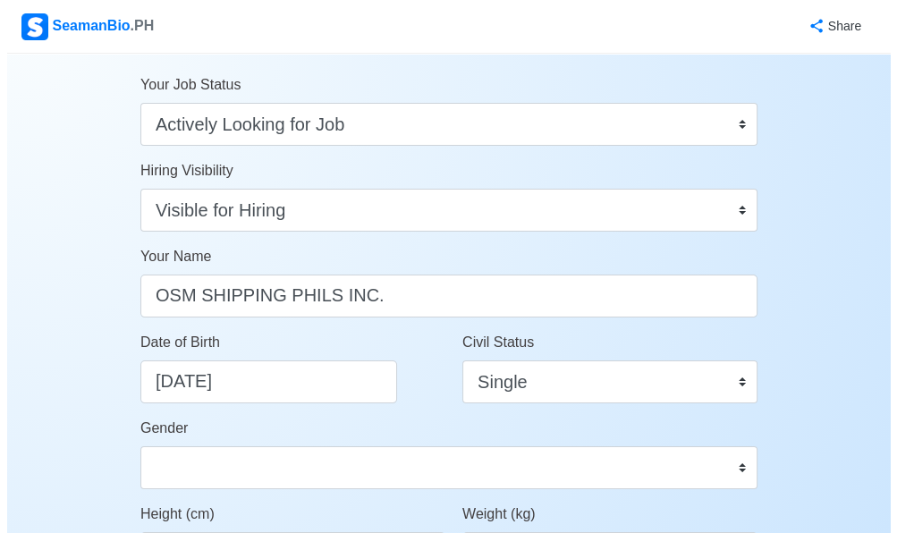
scroll to position [0, 0]
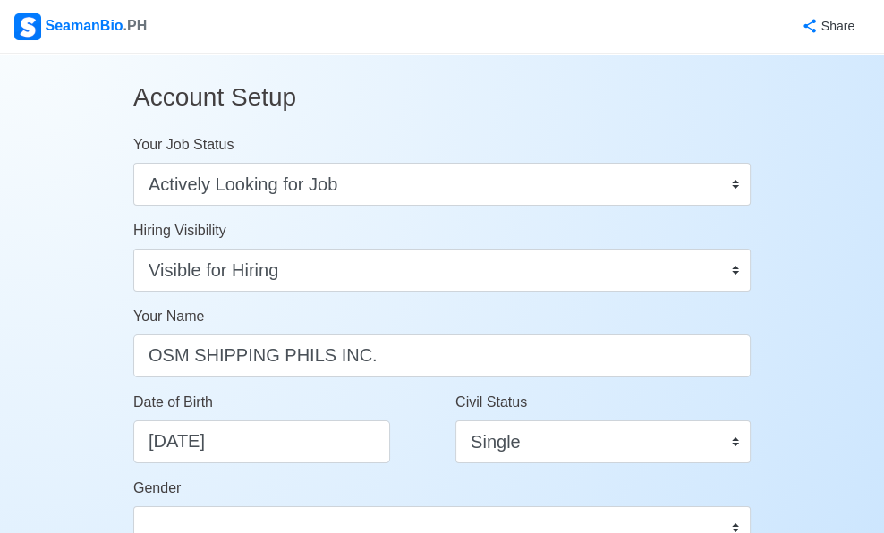
click at [62, 17] on div "SeamanBio .PH" at bounding box center [80, 26] width 132 height 27
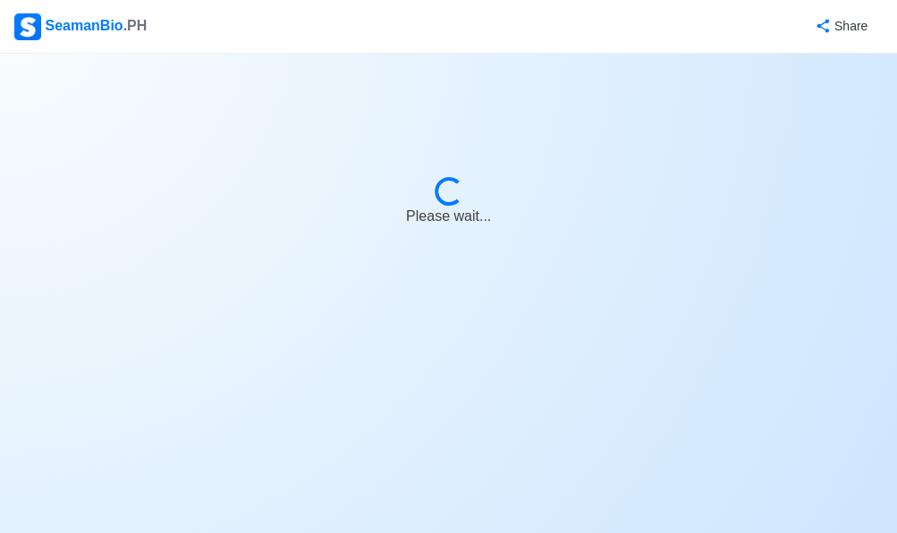
select select "Visible for Hiring"
select select "PH"
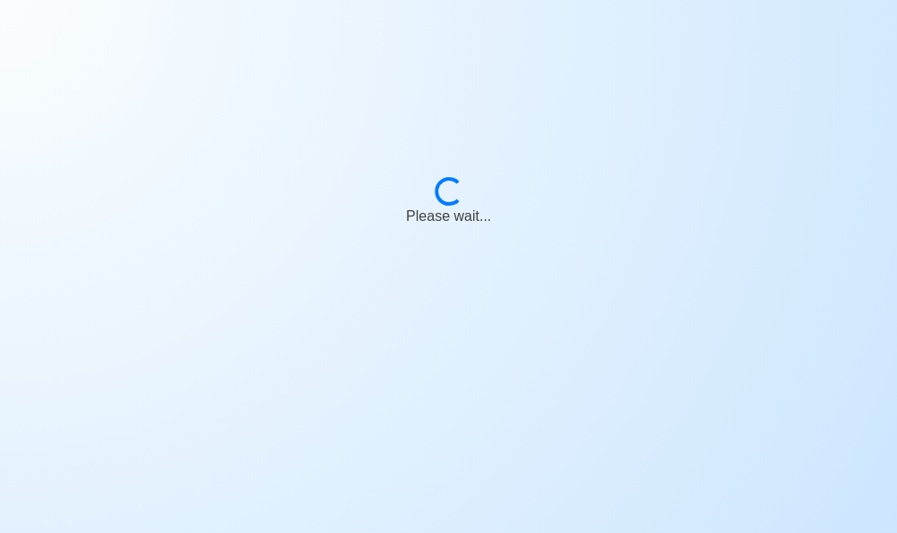
select select "Visible for Hiring"
select select "PH"
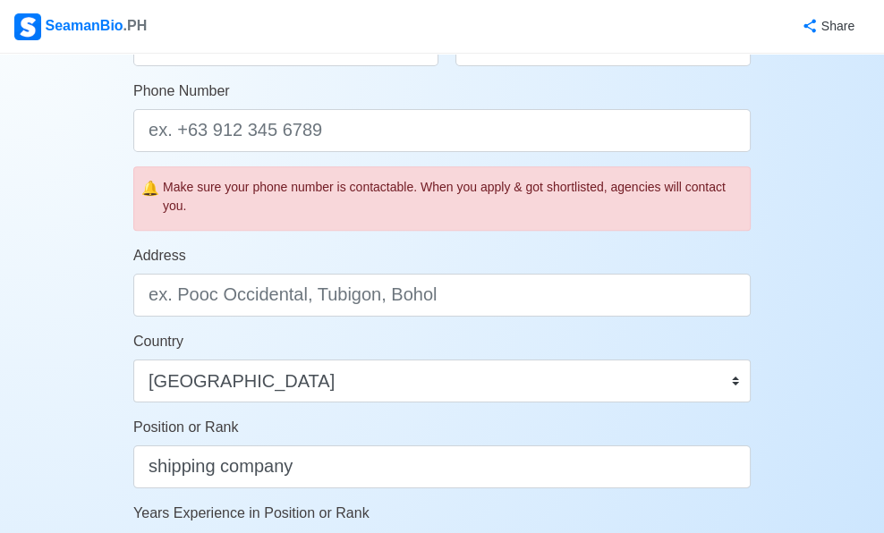
scroll to position [626, 0]
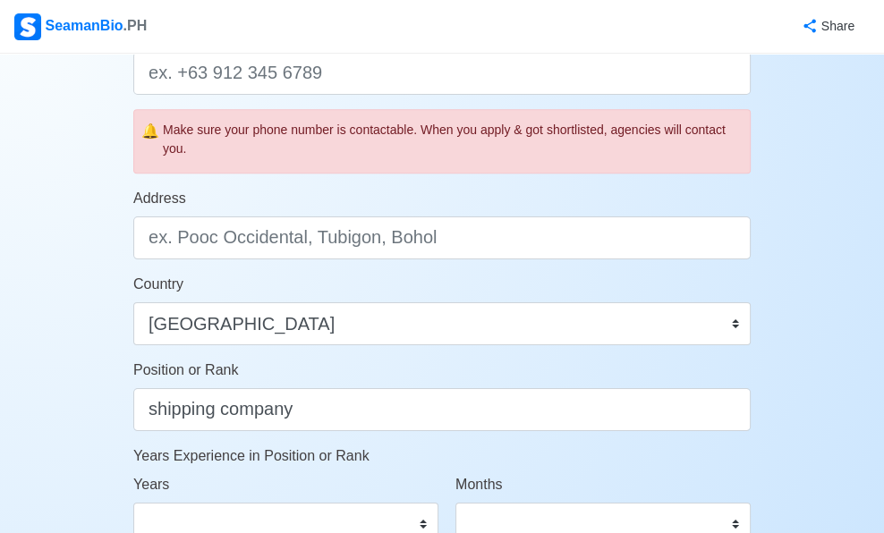
click at [135, 22] on span ".PH" at bounding box center [135, 25] width 24 height 15
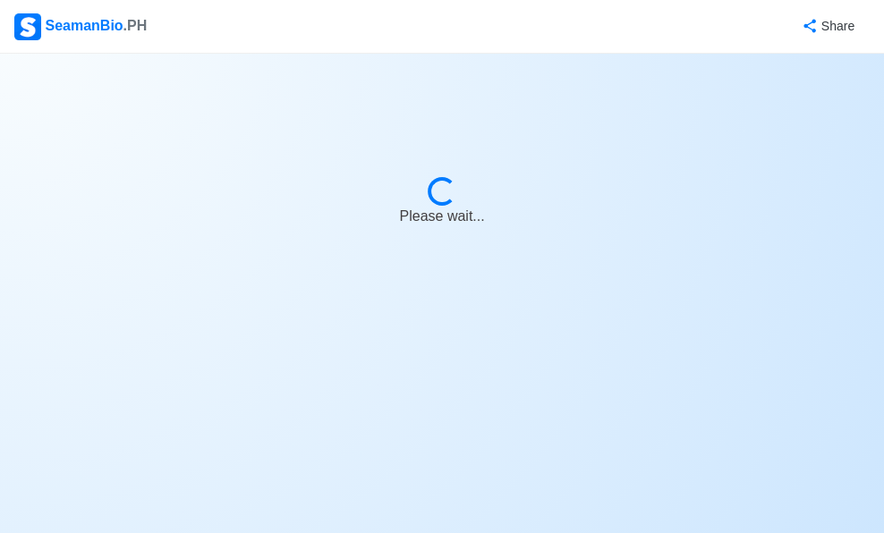
select select "Visible for Hiring"
select select "PH"
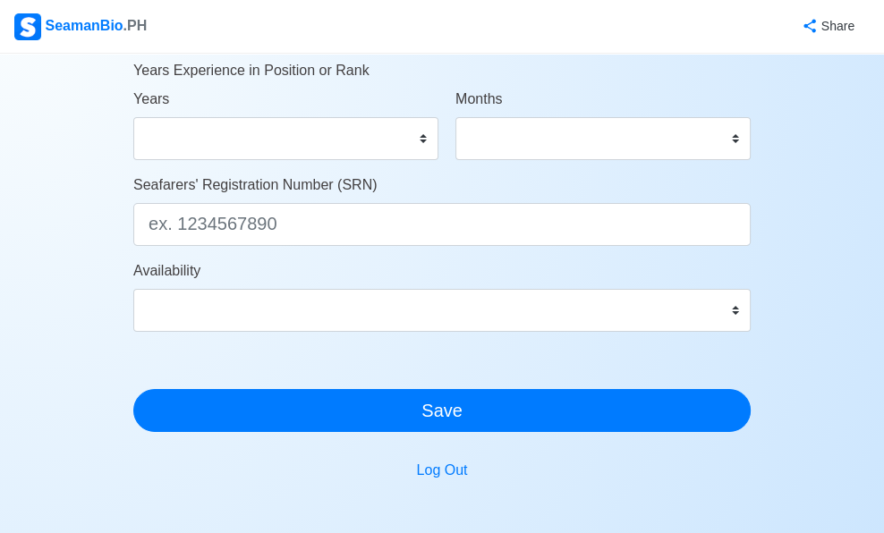
scroll to position [1128, 0]
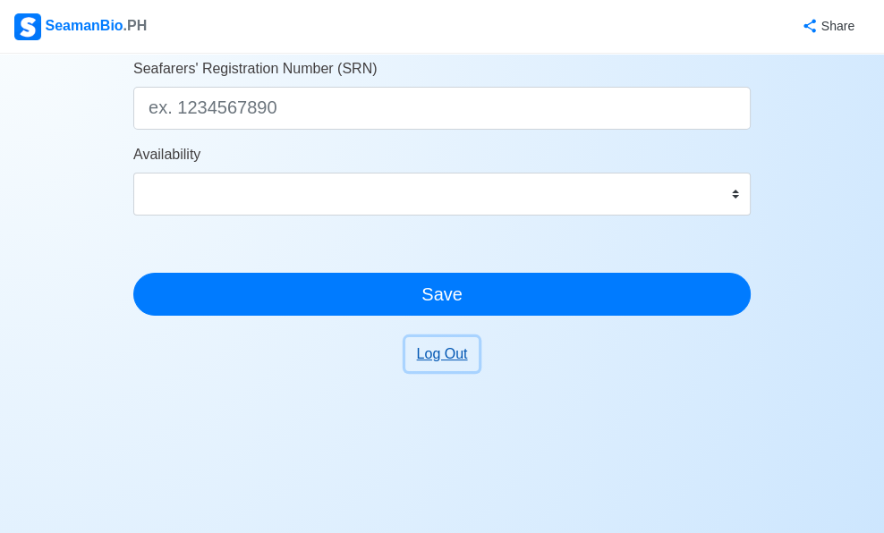
click at [441, 365] on button "Log Out" at bounding box center [442, 354] width 74 height 34
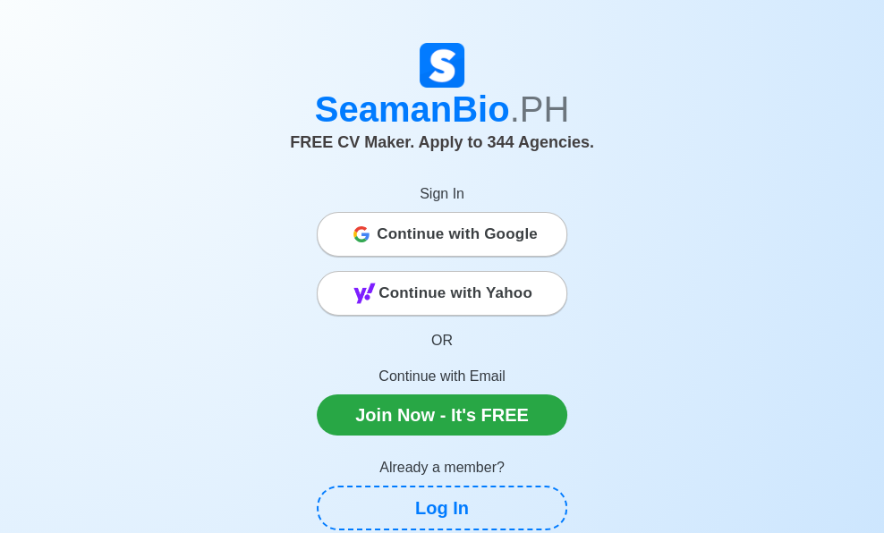
click at [423, 140] on span "FREE CV Maker. Apply to 344 Agencies." at bounding box center [442, 142] width 304 height 18
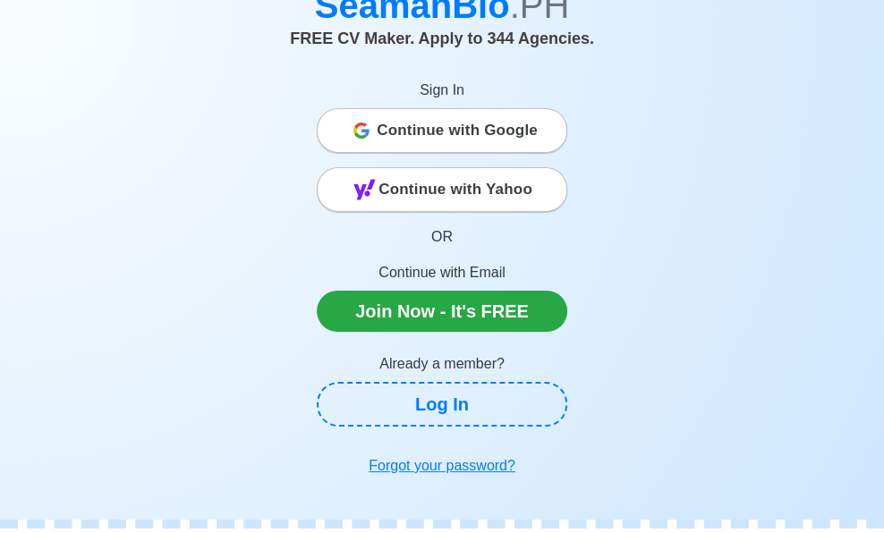
scroll to position [179, 0]
